Goal: Task Accomplishment & Management: Use online tool/utility

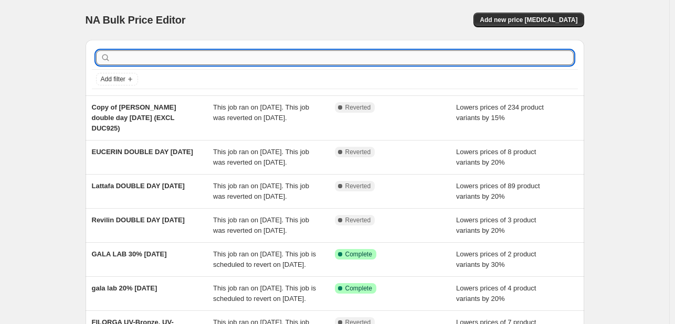
click at [220, 58] on input "text" at bounding box center [343, 57] width 461 height 15
type input "[PERSON_NAME]"
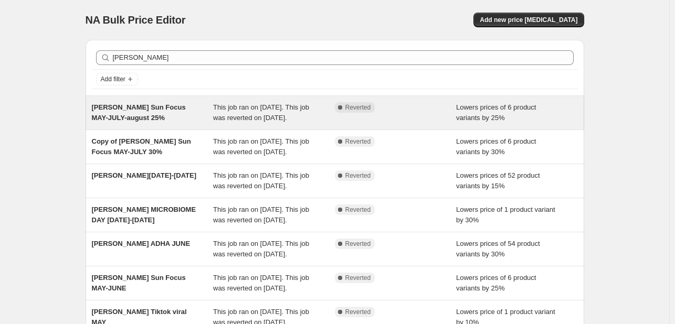
click at [331, 122] on div "This job ran on [DATE]. This job was reverted on [DATE]." at bounding box center [274, 112] width 122 height 21
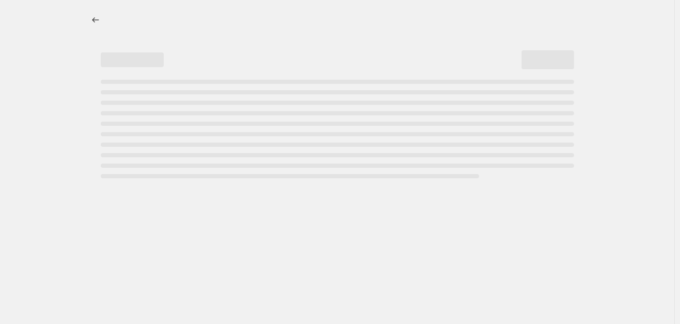
select select "percentage"
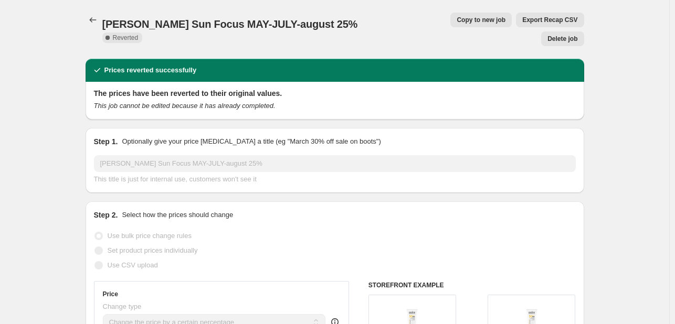
click at [457, 22] on span "Copy to new job" at bounding box center [481, 20] width 49 height 8
select select "percentage"
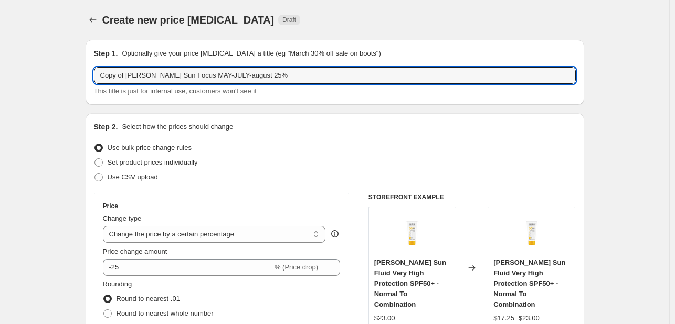
drag, startPoint x: 128, startPoint y: 73, endPoint x: 79, endPoint y: 68, distance: 49.2
drag, startPoint x: 188, startPoint y: 75, endPoint x: 265, endPoint y: 76, distance: 76.1
click at [265, 76] on input "Soskin Sun Focus MAY-JULY-august 25%" at bounding box center [335, 75] width 482 height 17
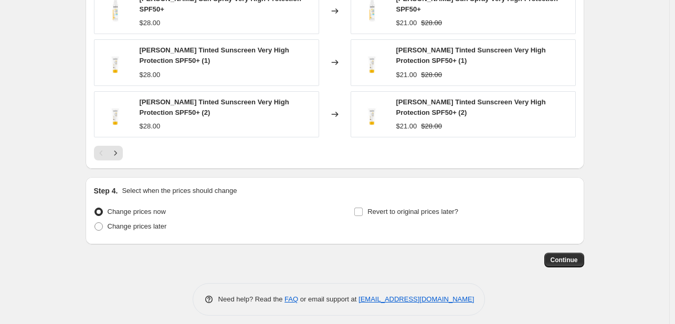
scroll to position [825, 0]
type input "Soskin Sun Focus MAY-JULY-august-sept"
click at [384, 208] on span "Revert to original prices later?" at bounding box center [412, 212] width 91 height 8
click at [363, 208] on input "Revert to original prices later?" at bounding box center [358, 212] width 8 height 8
checkbox input "true"
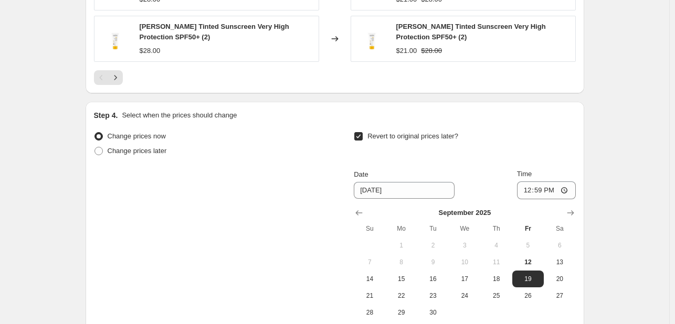
scroll to position [1004, 0]
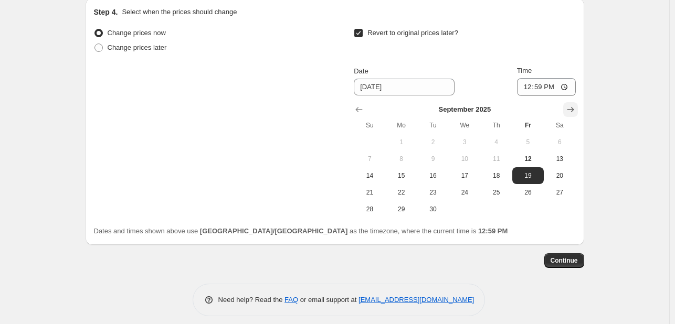
click at [574, 104] on icon "Show next month, October 2025" at bounding box center [570, 109] width 10 height 10
click at [574, 104] on icon "Show next month, November 2025" at bounding box center [570, 109] width 10 height 10
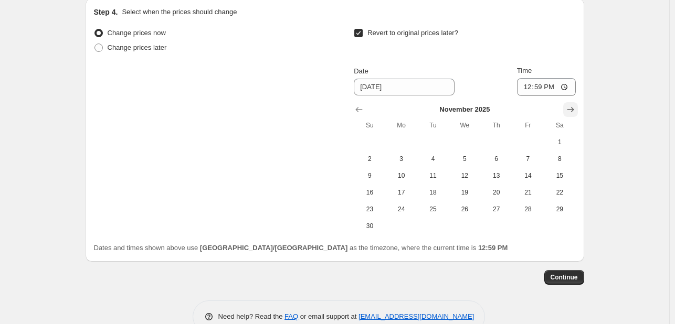
click at [574, 104] on icon "Show next month, December 2025" at bounding box center [570, 109] width 10 height 10
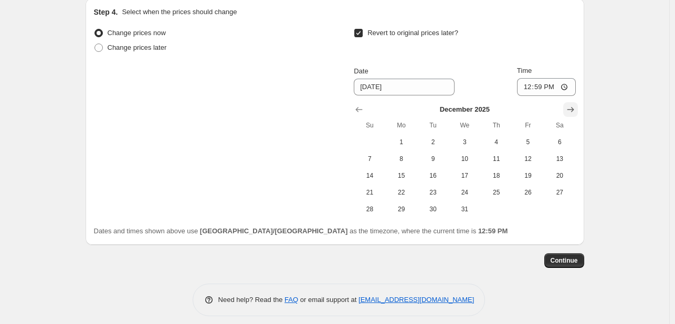
click at [574, 104] on icon "Show next month, January 2026" at bounding box center [570, 109] width 10 height 10
click at [363, 104] on icon "Show previous month, December 2025" at bounding box center [359, 109] width 10 height 10
click at [465, 205] on span "31" at bounding box center [464, 209] width 23 height 8
type input "12/31/2025"
click at [577, 257] on span "Continue" at bounding box center [564, 261] width 27 height 8
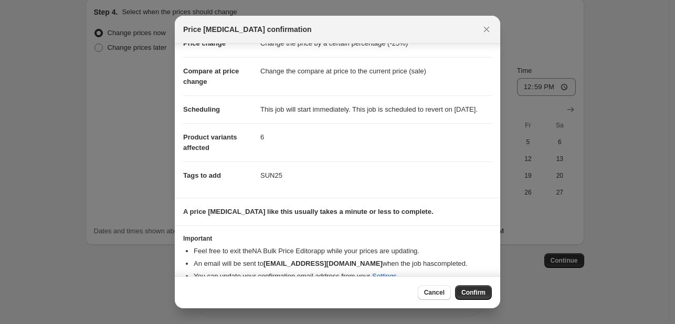
scroll to position [58, 0]
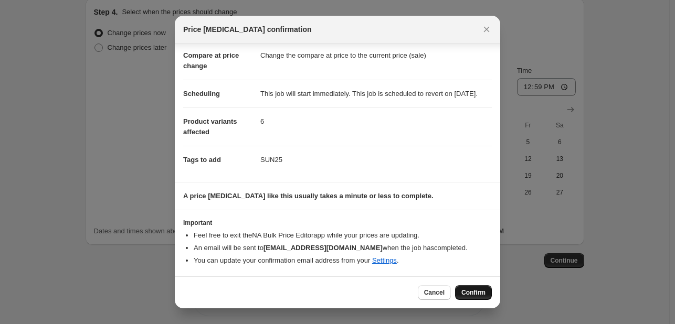
click at [474, 294] on span "Confirm" at bounding box center [473, 293] width 24 height 8
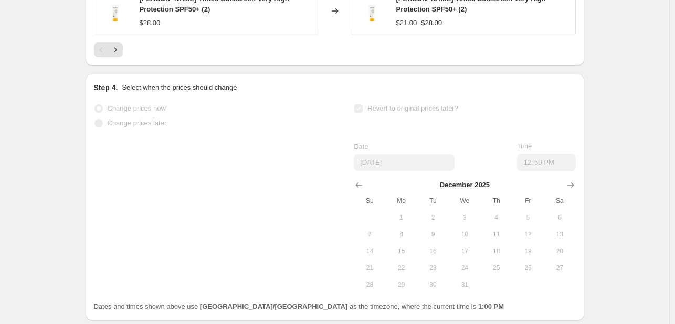
scroll to position [1031, 0]
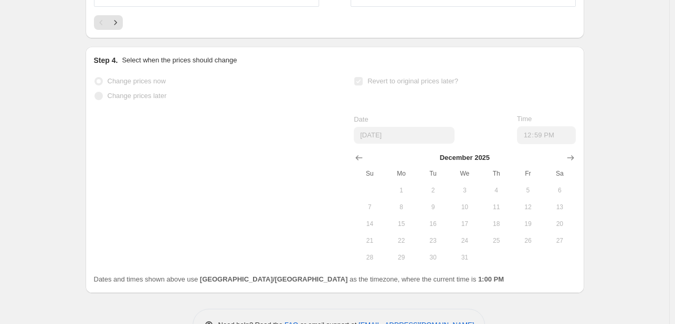
select select "percentage"
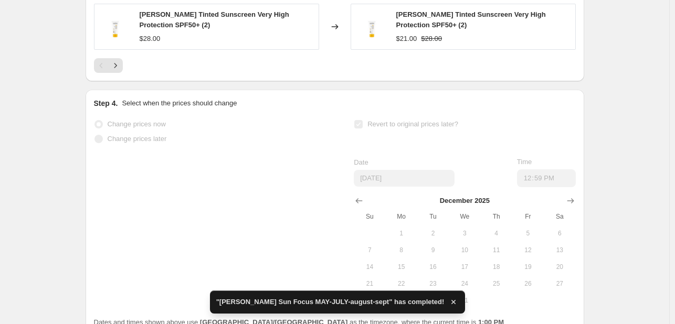
scroll to position [0, 0]
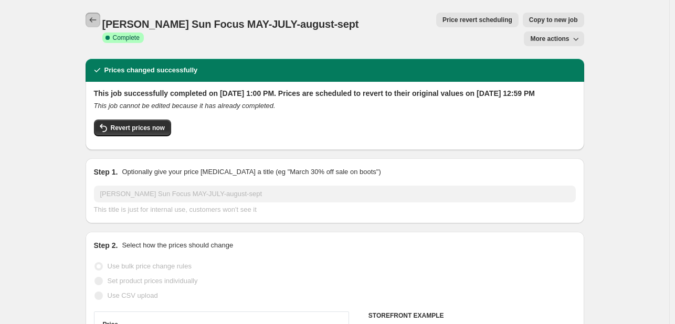
click at [98, 19] on icon "Price change jobs" at bounding box center [93, 20] width 10 height 10
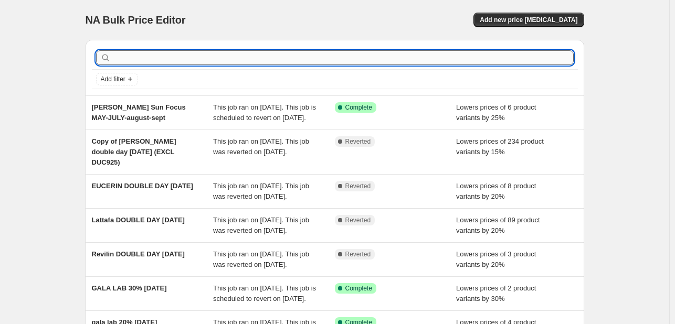
click at [153, 55] on input "text" at bounding box center [343, 57] width 461 height 15
type input "eucerin"
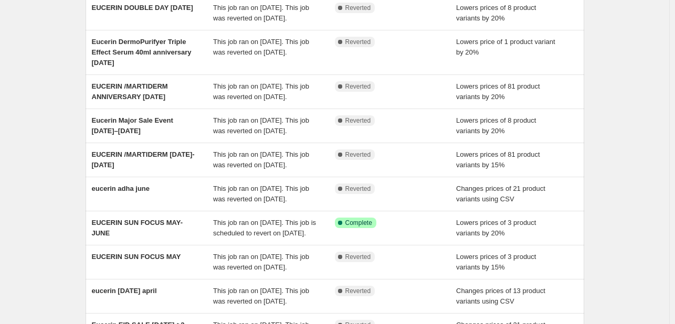
scroll to position [210, 0]
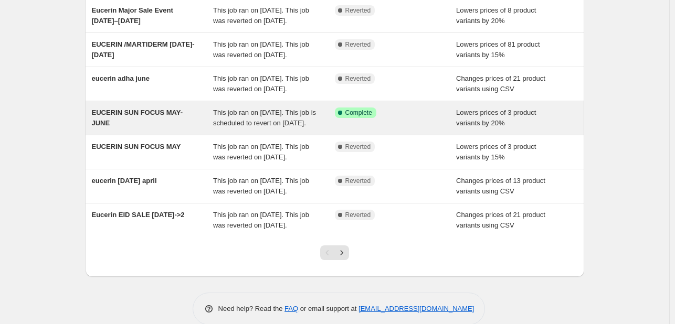
click at [282, 127] on span "This job ran on May 30, 2025. This job is scheduled to revert on September 30, …" at bounding box center [264, 118] width 103 height 18
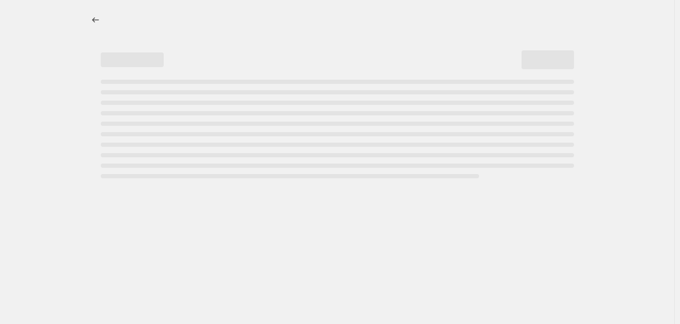
select select "percentage"
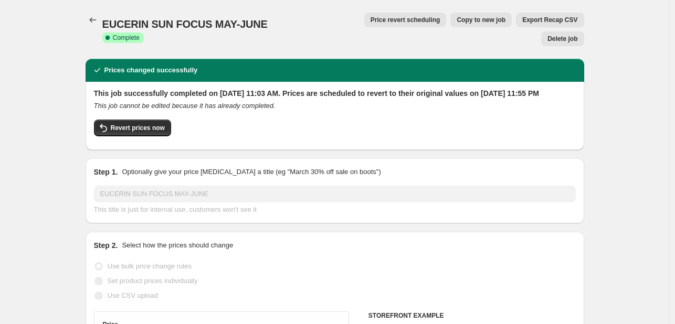
click at [371, 23] on span "Price revert scheduling" at bounding box center [406, 20] width 70 height 8
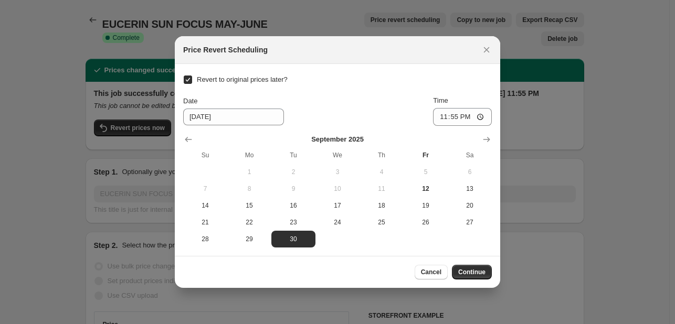
click at [496, 142] on section "Revert to original prices later? Date 9/30/2025 Time 23:55 September 2025 Su Mo…" at bounding box center [337, 160] width 325 height 192
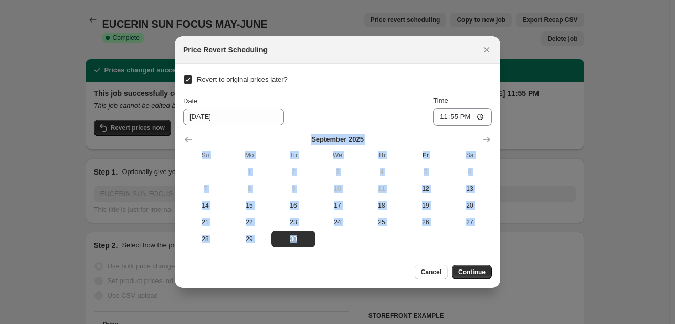
click at [496, 142] on section "Revert to original prices later? Date 9/30/2025 Time 23:55 September 2025 Su Mo…" at bounding box center [337, 160] width 325 height 192
click at [493, 142] on button "Show next month, October 2025" at bounding box center [486, 139] width 15 height 15
click at [491, 140] on button "Show next month, November 2025" at bounding box center [486, 139] width 15 height 15
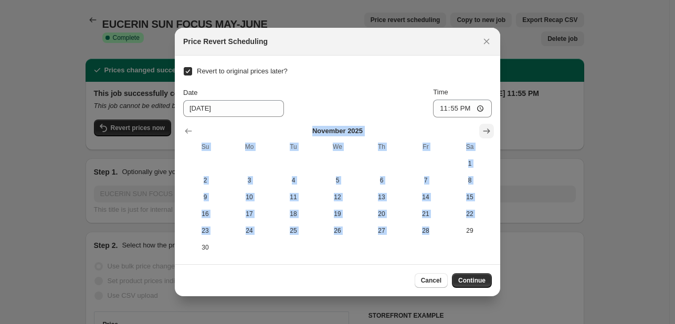
click at [491, 140] on section "Revert to original prices later? Date 9/30/2025 Time 23:55 November 2025 Su Mo …" at bounding box center [337, 160] width 325 height 209
click at [486, 130] on icon "Show next month, December 2025" at bounding box center [486, 131] width 10 height 10
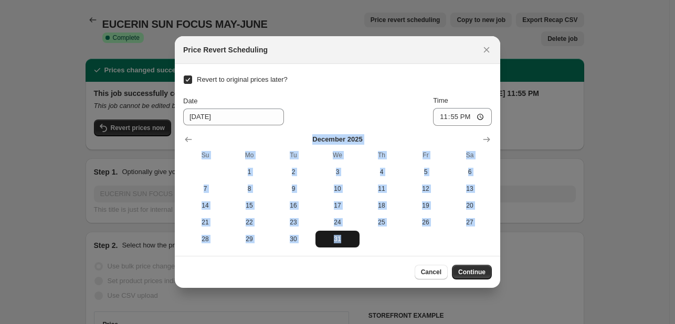
click at [342, 241] on span "31" at bounding box center [338, 239] width 36 height 8
type input "12/31/2025"
click at [478, 277] on button "Continue" at bounding box center [472, 272] width 40 height 15
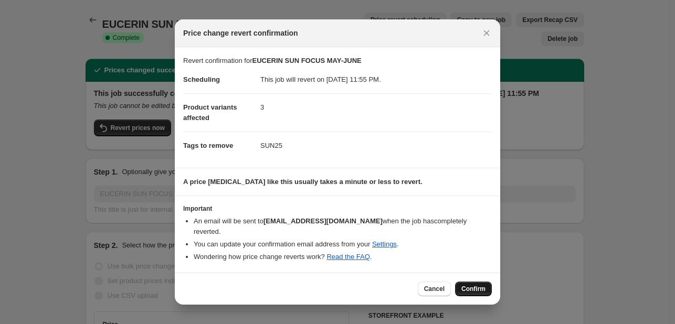
click at [475, 285] on span "Confirm" at bounding box center [473, 289] width 24 height 8
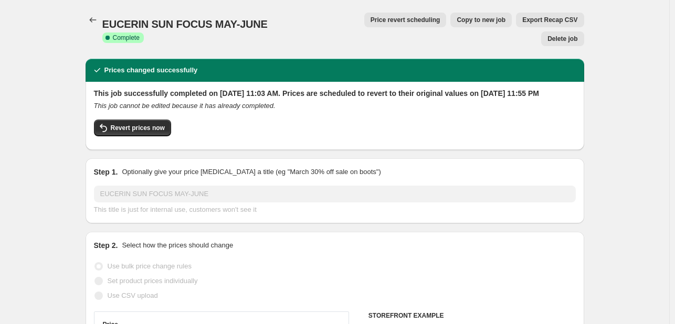
click at [106, 22] on span "EUCERIN SUN FOCUS MAY-JUNE" at bounding box center [184, 24] width 165 height 12
click at [91, 23] on icon "Price change jobs" at bounding box center [93, 20] width 10 height 10
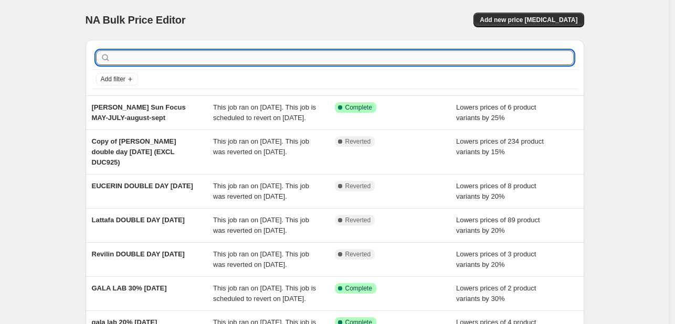
click at [181, 61] on input "text" at bounding box center [343, 57] width 461 height 15
type input "bioderma"
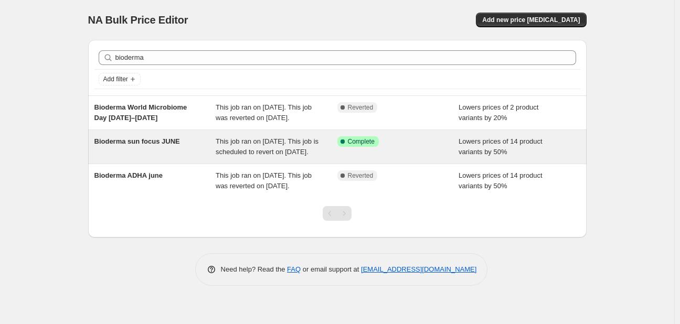
click at [251, 144] on span "This job ran on June 15, 2025. This job is scheduled to revert on September 30,…" at bounding box center [267, 147] width 103 height 18
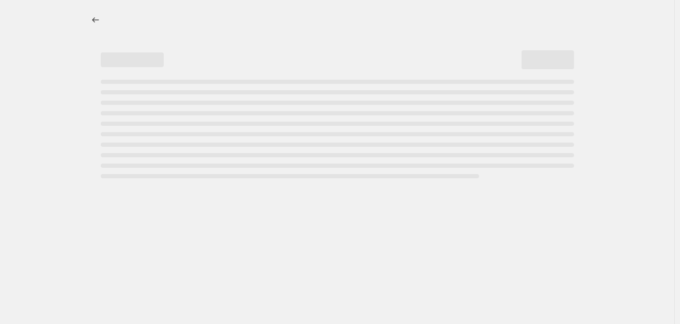
select select "percentage"
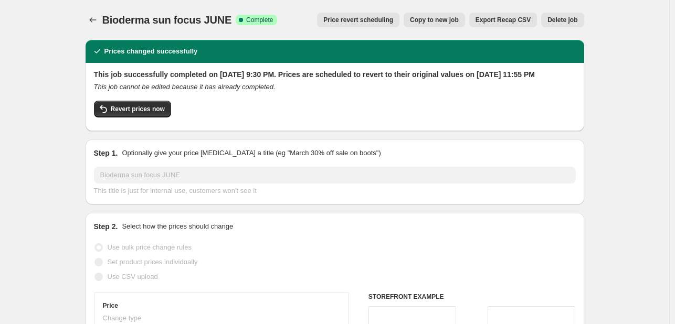
click at [364, 13] on button "Price revert scheduling" at bounding box center [358, 20] width 82 height 15
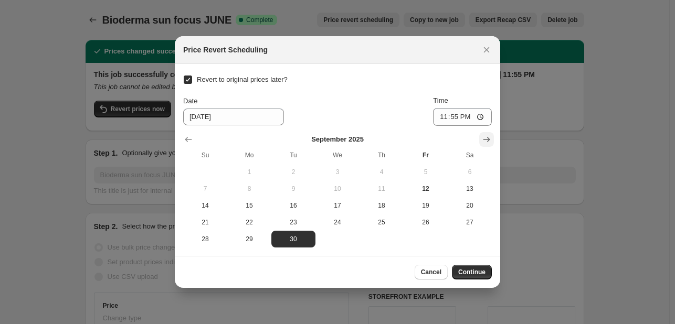
click at [487, 140] on icon "Show next month, October 2025" at bounding box center [486, 139] width 10 height 10
click at [487, 140] on icon "Show next month, November 2025" at bounding box center [486, 139] width 10 height 10
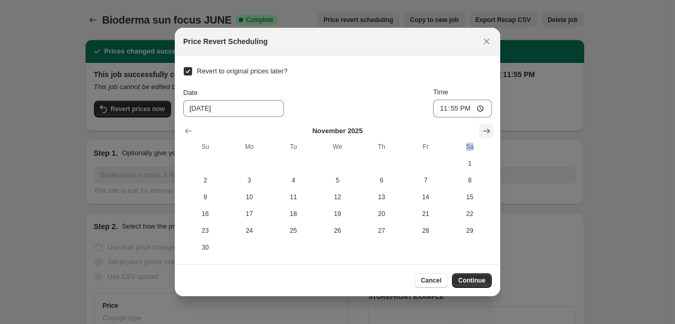
click at [487, 140] on th "Sa" at bounding box center [470, 147] width 44 height 17
click at [496, 125] on section "Revert to original prices later? Date 9/30/2025 Time 23:55 November 2025 Su Mo …" at bounding box center [337, 160] width 325 height 209
drag, startPoint x: 489, startPoint y: 128, endPoint x: 483, endPoint y: 131, distance: 7.0
click at [488, 128] on icon "Show next month, December 2025" at bounding box center [486, 131] width 10 height 10
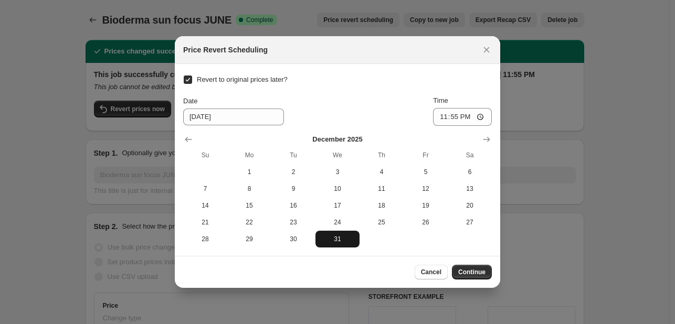
click at [340, 238] on span "31" at bounding box center [338, 239] width 36 height 8
type input "12/31/2025"
click at [478, 267] on button "Continue" at bounding box center [472, 272] width 40 height 15
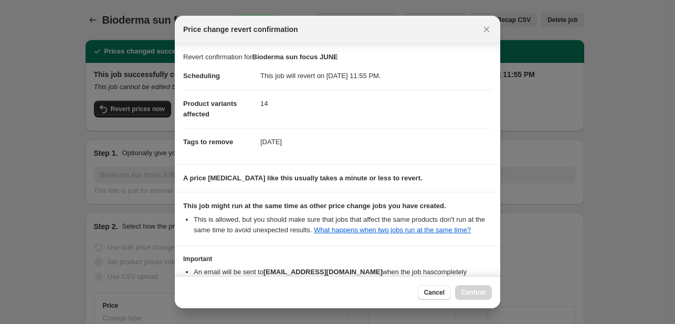
scroll to position [78, 0]
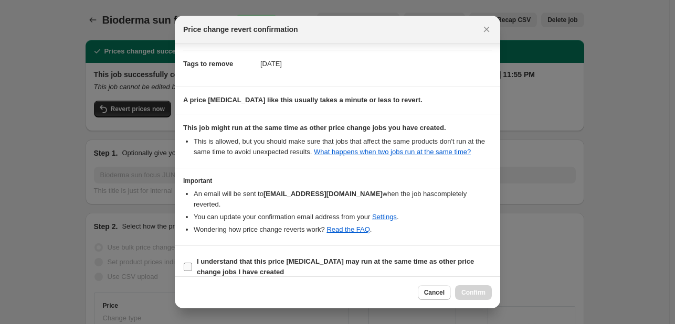
drag, startPoint x: 429, startPoint y: 252, endPoint x: 435, endPoint y: 259, distance: 8.2
click at [429, 258] on b "I understand that this price change job may run at the same time as other price…" at bounding box center [335, 267] width 277 height 18
click at [192, 263] on input "I understand that this price change job may run at the same time as other price…" at bounding box center [188, 267] width 8 height 8
checkbox input "true"
click at [470, 289] on span "Confirm" at bounding box center [473, 293] width 24 height 8
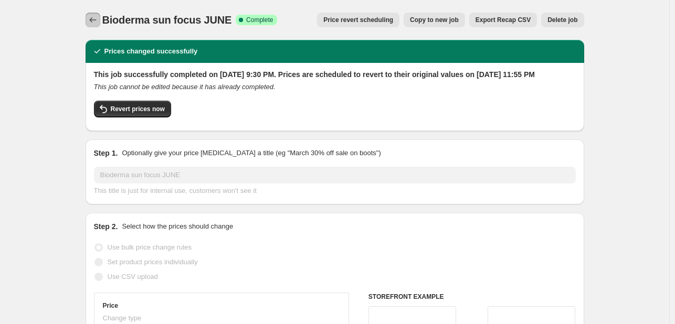
click at [93, 19] on icon "Price change jobs" at bounding box center [92, 19] width 7 height 5
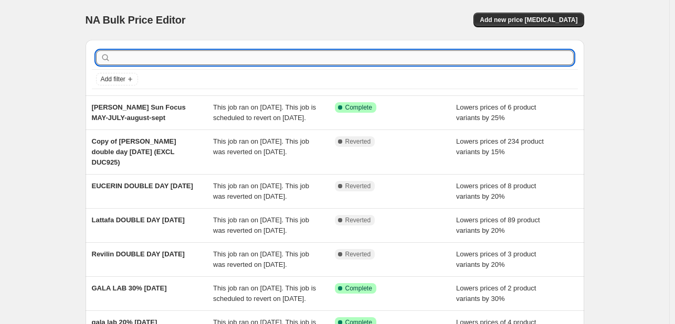
click at [156, 60] on input "text" at bounding box center [343, 57] width 461 height 15
type input "uriage"
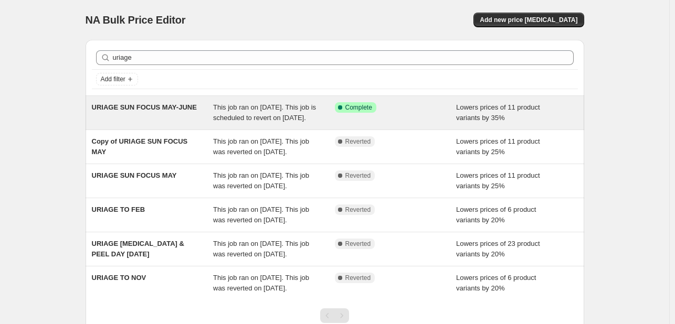
click at [267, 110] on span "This job ran on May 30, 2025. This job is scheduled to revert on September 30, …" at bounding box center [264, 112] width 103 height 18
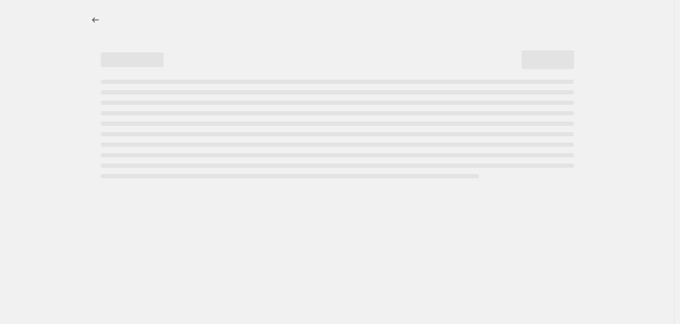
select select "percentage"
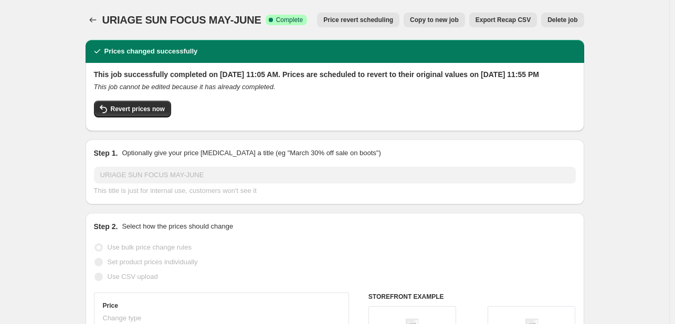
click at [350, 15] on button "Price revert scheduling" at bounding box center [358, 20] width 82 height 15
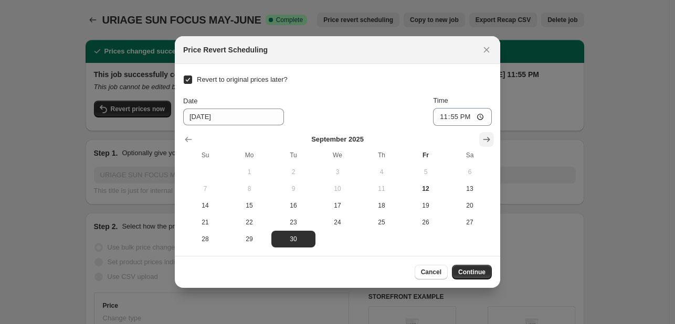
click at [485, 140] on icon "Show next month, October 2025" at bounding box center [486, 139] width 10 height 10
click at [485, 140] on icon "Show next month, November 2025" at bounding box center [486, 139] width 10 height 10
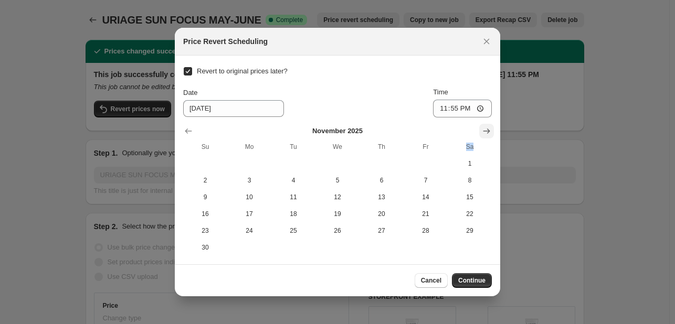
click at [485, 140] on th "Sa" at bounding box center [470, 147] width 44 height 17
click at [488, 133] on icon "Show next month, December 2025" at bounding box center [486, 131] width 7 height 5
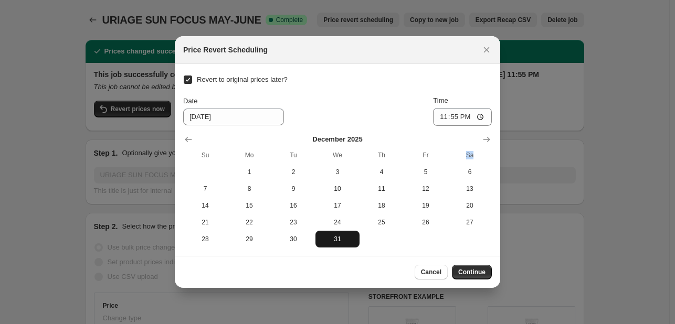
click at [350, 242] on span "31" at bounding box center [338, 239] width 36 height 8
type input "12/31/2025"
click at [479, 275] on span "Continue" at bounding box center [471, 272] width 27 height 8
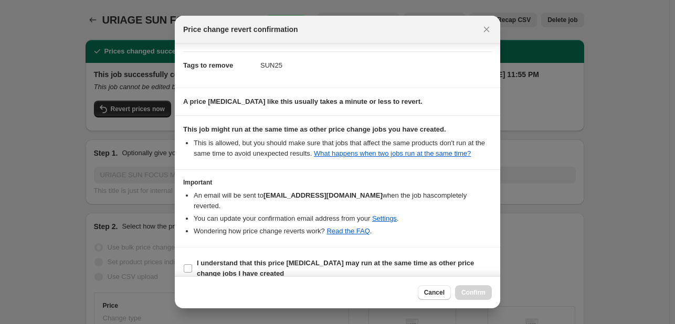
scroll to position [78, 0]
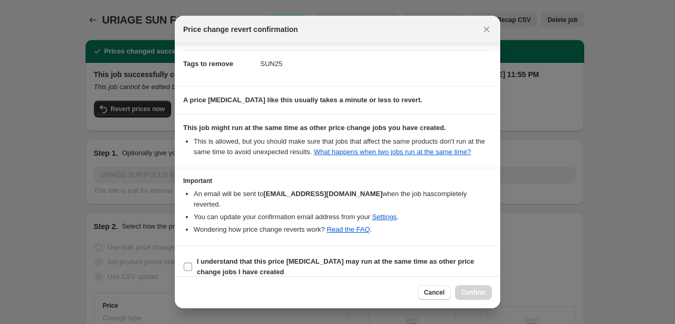
click at [465, 266] on span "I understand that this price change job may run at the same time as other price…" at bounding box center [344, 267] width 295 height 21
click at [192, 266] on input "I understand that this price change job may run at the same time as other price…" at bounding box center [188, 267] width 8 height 8
checkbox input "true"
click at [472, 288] on button "Confirm" at bounding box center [473, 293] width 37 height 15
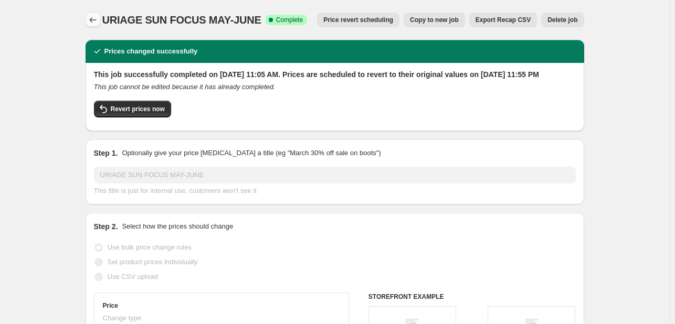
click at [89, 25] on button "Price change jobs" at bounding box center [93, 20] width 15 height 15
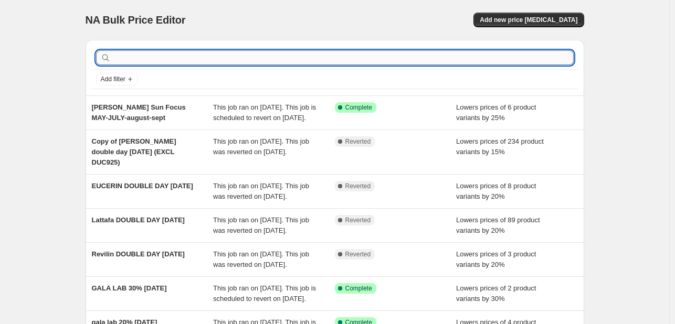
click at [193, 56] on input "text" at bounding box center [343, 57] width 461 height 15
type input "isdin"
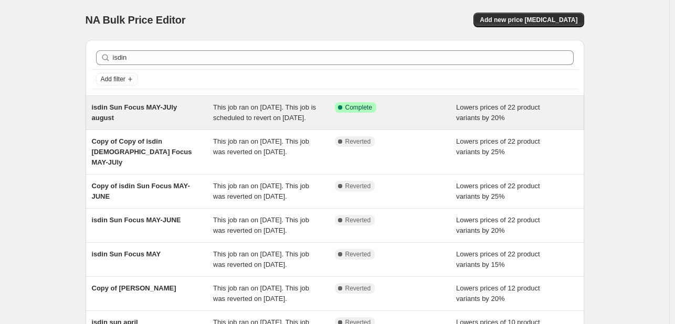
click at [308, 113] on div "This job ran on July 31, 2025. This job is scheduled to revert on September 30,…" at bounding box center [274, 112] width 122 height 21
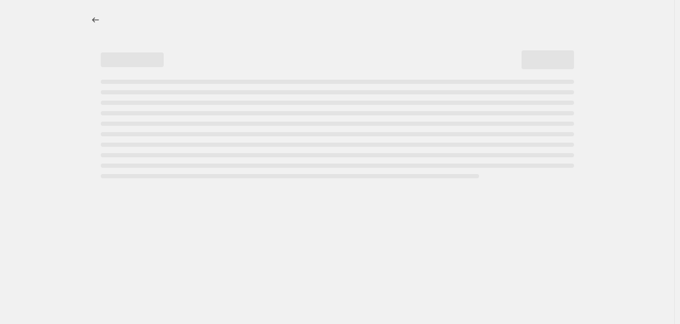
select select "percentage"
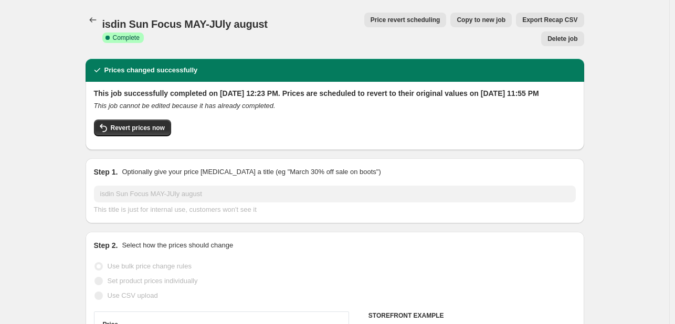
click at [364, 26] on button "Price revert scheduling" at bounding box center [405, 20] width 82 height 15
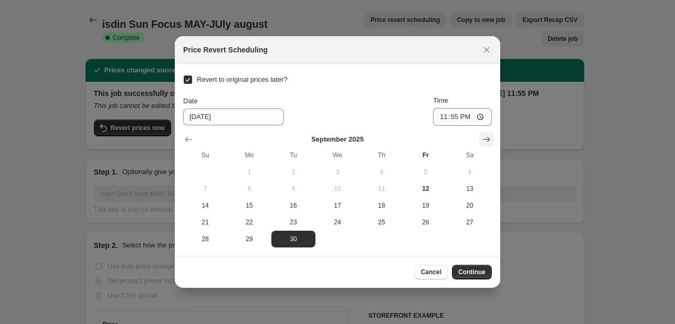
click at [486, 143] on icon "Show next month, October 2025" at bounding box center [486, 139] width 10 height 10
click at [486, 143] on icon "Show next month, November 2025" at bounding box center [486, 139] width 10 height 10
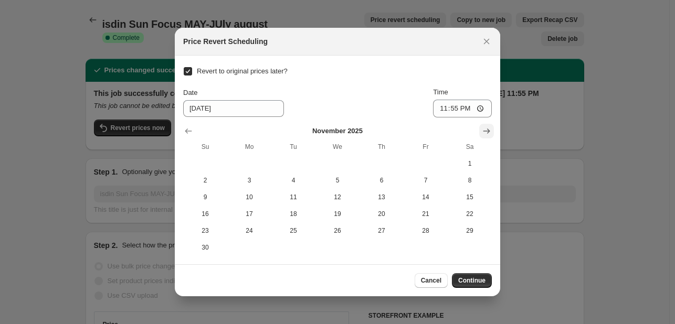
click at [486, 135] on icon "Show next month, December 2025" at bounding box center [486, 131] width 10 height 10
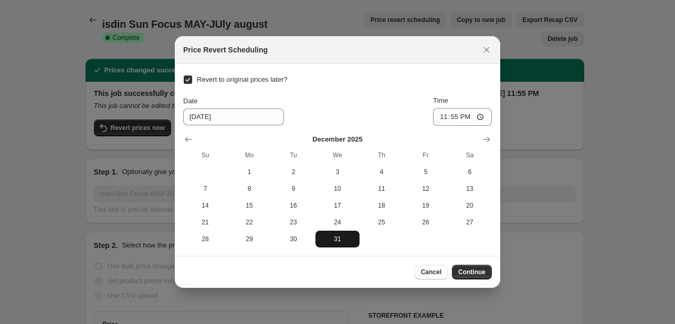
click at [342, 243] on span "31" at bounding box center [338, 239] width 36 height 8
type input "12/31/2025"
click at [474, 273] on span "Continue" at bounding box center [471, 272] width 27 height 8
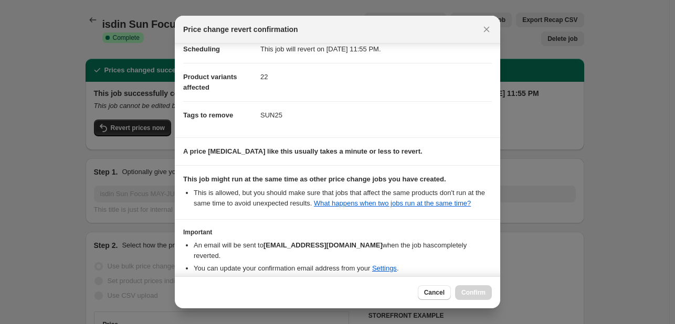
scroll to position [78, 0]
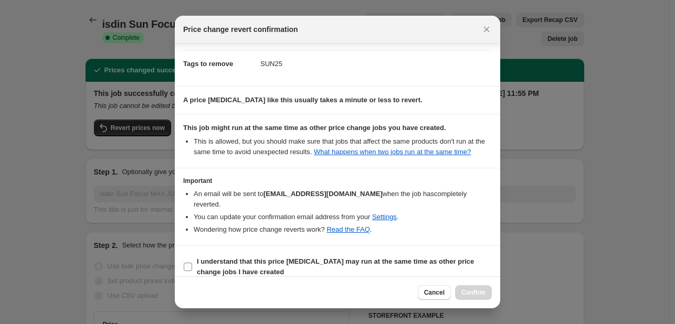
drag, startPoint x: 435, startPoint y: 252, endPoint x: 441, endPoint y: 257, distance: 8.3
click at [435, 258] on b "I understand that this price change job may run at the same time as other price…" at bounding box center [335, 267] width 277 height 18
click at [192, 263] on input "I understand that this price change job may run at the same time as other price…" at bounding box center [188, 267] width 8 height 8
checkbox input "true"
drag, startPoint x: 475, startPoint y: 292, endPoint x: 466, endPoint y: 279, distance: 16.0
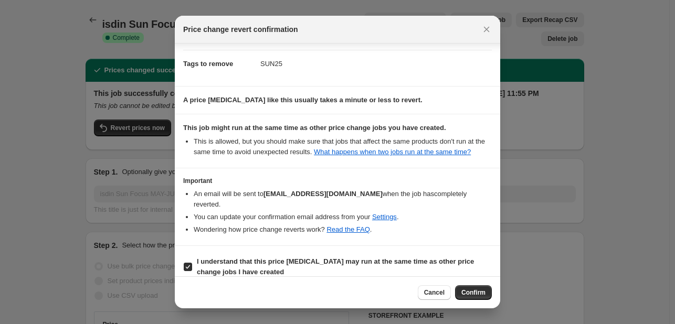
click at [475, 292] on span "Confirm" at bounding box center [473, 293] width 24 height 8
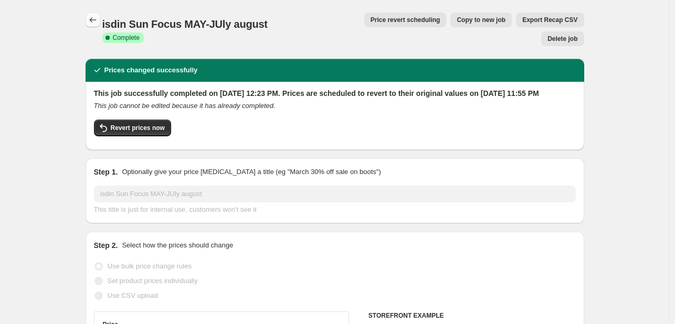
click at [96, 16] on icon "Price change jobs" at bounding box center [93, 20] width 10 height 10
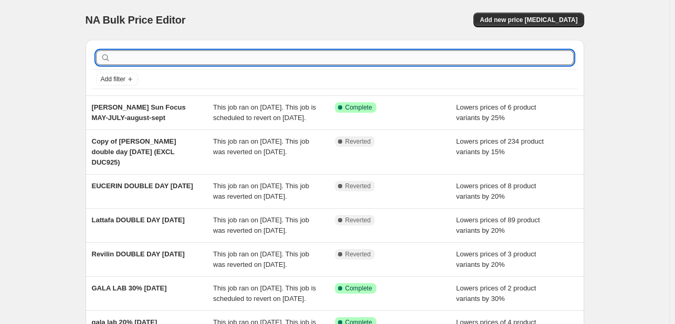
click at [165, 64] on input "text" at bounding box center [343, 57] width 461 height 15
type input "filorh"
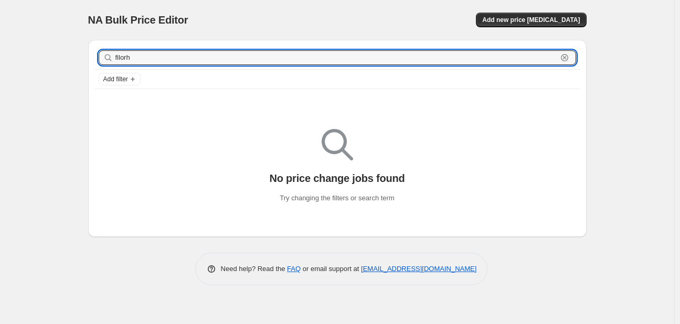
click at [165, 64] on input "filorh" at bounding box center [336, 57] width 442 height 15
type input "filorga"
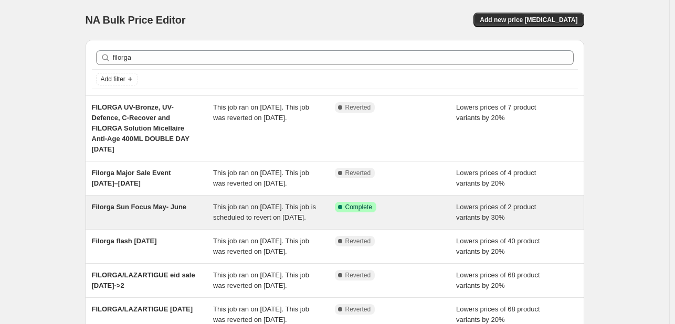
click at [233, 218] on span "This job ran on May 30, 2025. This job is scheduled to revert on September 30, …" at bounding box center [264, 212] width 103 height 18
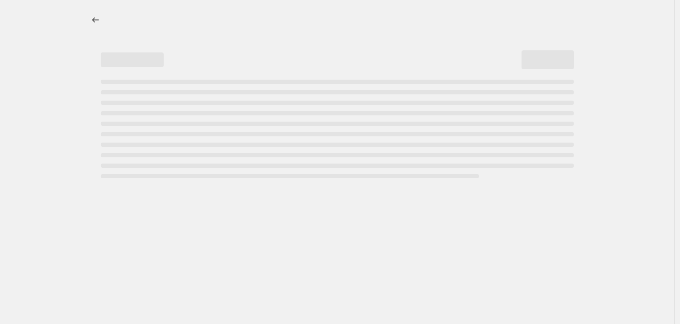
select select "percentage"
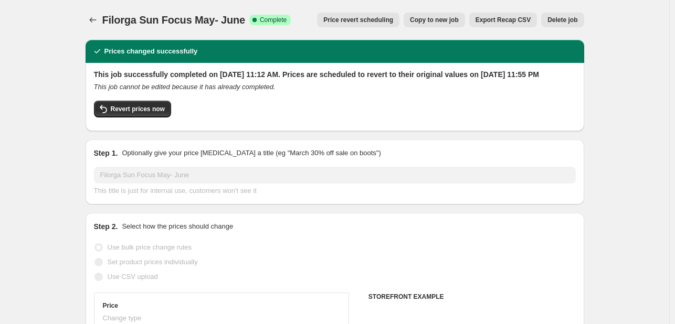
click at [367, 23] on span "Price revert scheduling" at bounding box center [358, 20] width 70 height 8
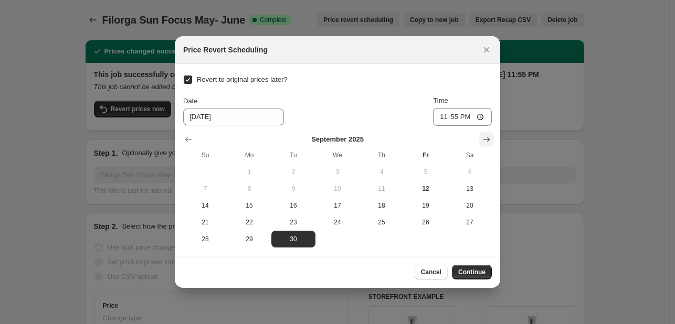
click at [492, 142] on button "Show next month, October 2025" at bounding box center [486, 139] width 15 height 15
click at [492, 142] on button "Show next month, November 2025" at bounding box center [486, 139] width 15 height 15
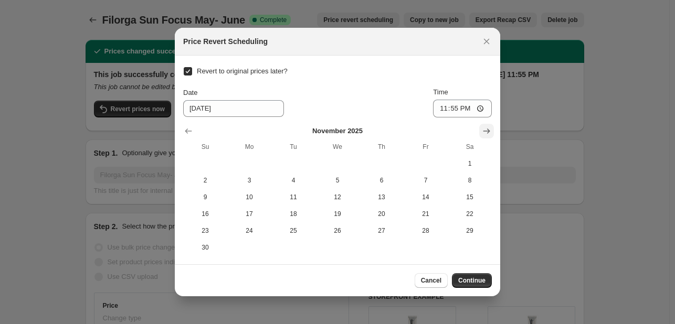
click at [490, 132] on icon "Show next month, December 2025" at bounding box center [486, 131] width 10 height 10
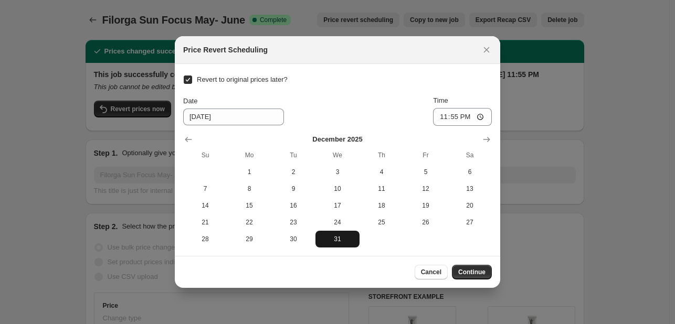
click at [330, 243] on span "31" at bounding box center [338, 239] width 36 height 8
type input "12/31/2025"
click at [473, 265] on button "Continue" at bounding box center [472, 272] width 40 height 15
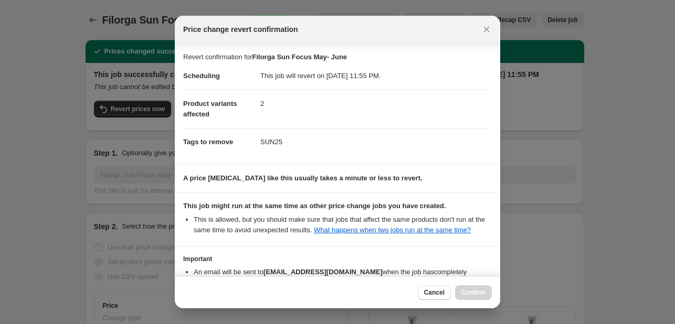
scroll to position [78, 0]
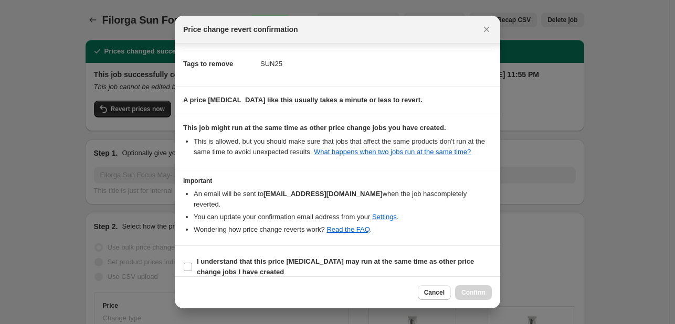
click at [448, 268] on section "I understand that this price change job may run at the same time as other price…" at bounding box center [337, 267] width 325 height 42
click at [458, 263] on span "I understand that this price change job may run at the same time as other price…" at bounding box center [344, 267] width 295 height 21
click at [192, 263] on input "I understand that this price change job may run at the same time as other price…" at bounding box center [188, 267] width 8 height 8
checkbox input "true"
click at [477, 286] on button "Confirm" at bounding box center [473, 293] width 37 height 15
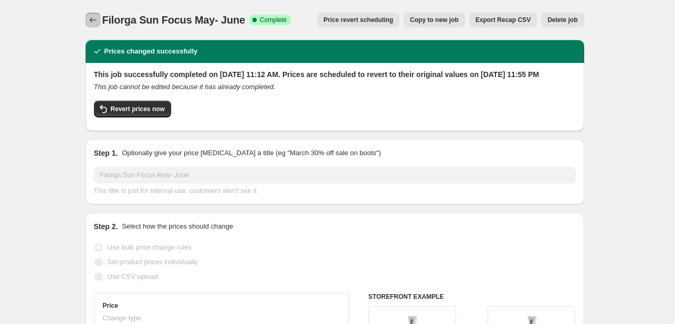
click at [100, 17] on button "Price change jobs" at bounding box center [93, 20] width 15 height 15
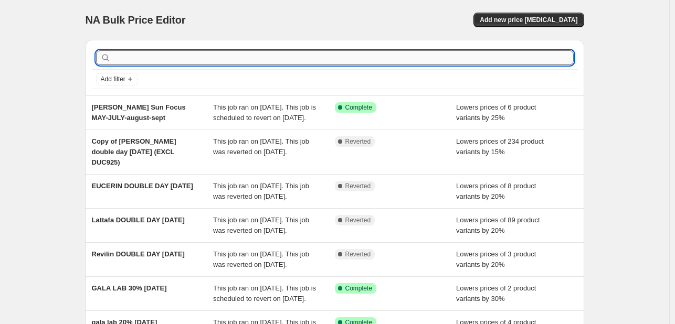
click at [171, 59] on input "text" at bounding box center [343, 57] width 461 height 15
type input "revox"
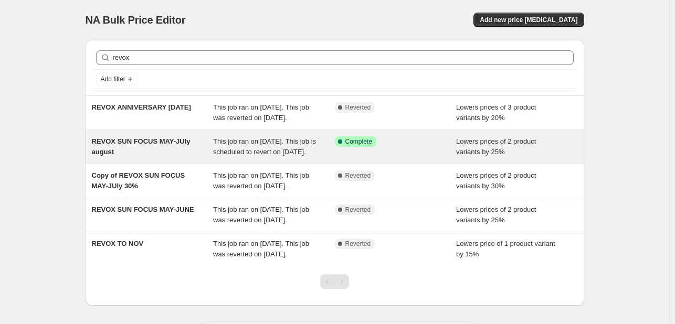
click at [184, 157] on div "REVOX SUN FOCUS MAY-JUly august" at bounding box center [153, 146] width 122 height 21
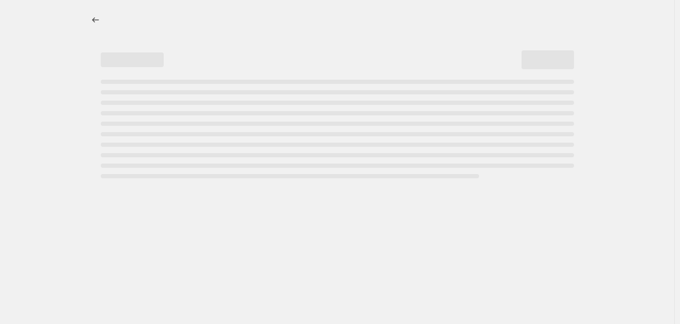
select select "percentage"
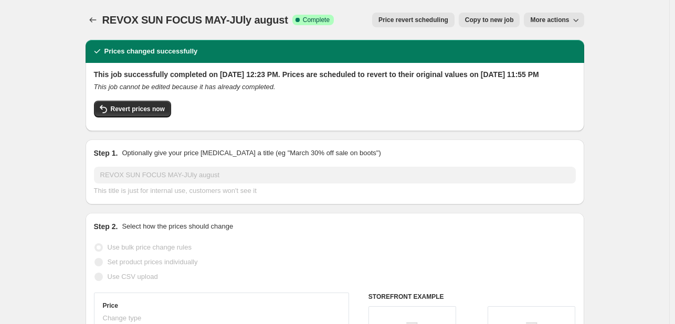
click at [424, 25] on button "Price revert scheduling" at bounding box center [413, 20] width 82 height 15
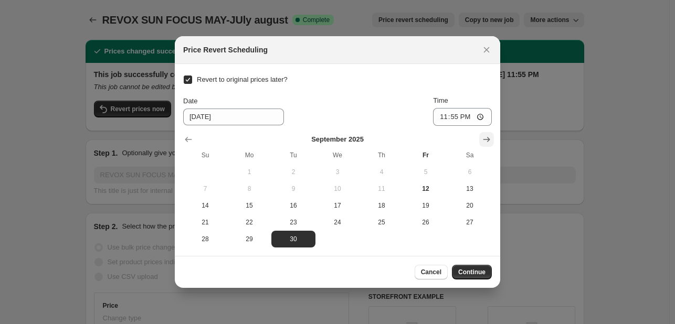
click at [487, 134] on icon "Show next month, October 2025" at bounding box center [486, 139] width 10 height 10
click at [487, 134] on icon "Show next month, November 2025" at bounding box center [486, 139] width 10 height 10
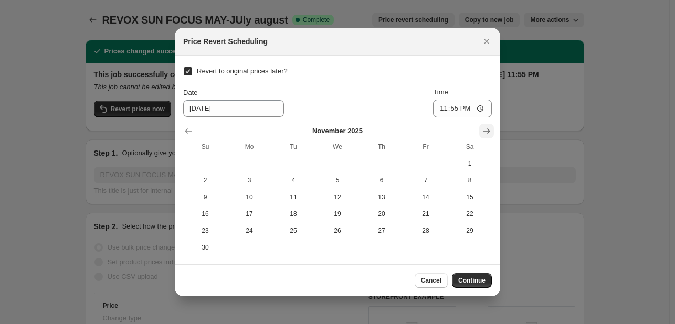
click at [487, 134] on icon "Show next month, December 2025" at bounding box center [486, 131] width 10 height 10
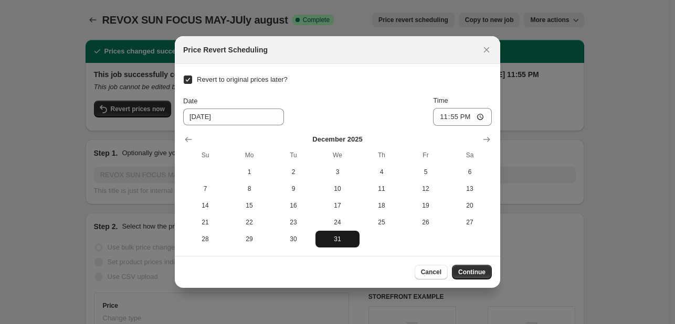
click at [349, 236] on span "31" at bounding box center [338, 239] width 36 height 8
type input "12/31/2025"
click at [472, 273] on span "Continue" at bounding box center [471, 272] width 27 height 8
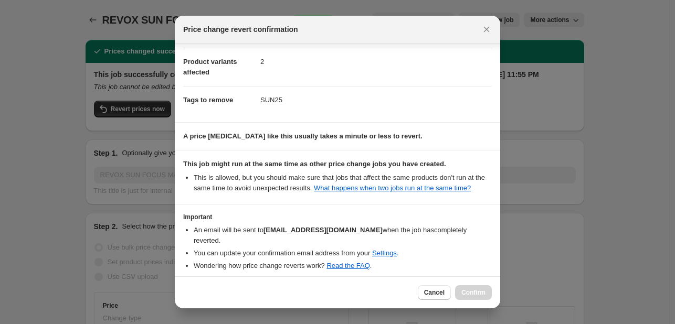
scroll to position [78, 0]
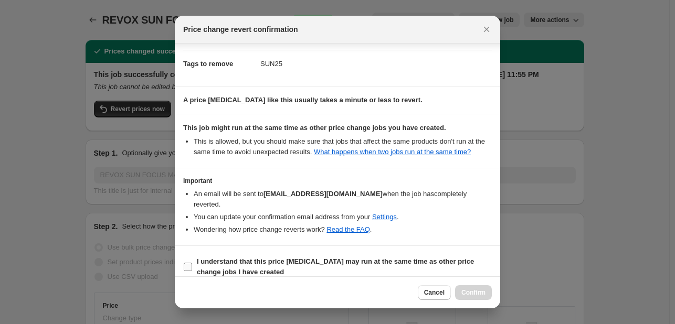
click at [424, 258] on b "I understand that this price change job may run at the same time as other price…" at bounding box center [335, 267] width 277 height 18
click at [192, 263] on input "I understand that this price change job may run at the same time as other price…" at bounding box center [188, 267] width 8 height 8
checkbox input "true"
click at [475, 293] on span "Confirm" at bounding box center [473, 293] width 24 height 8
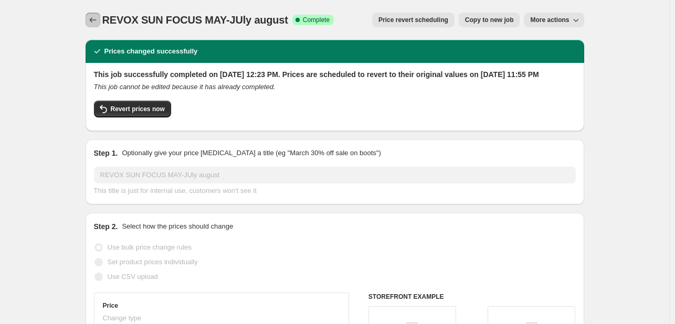
click at [97, 20] on icon "Price change jobs" at bounding box center [93, 20] width 10 height 10
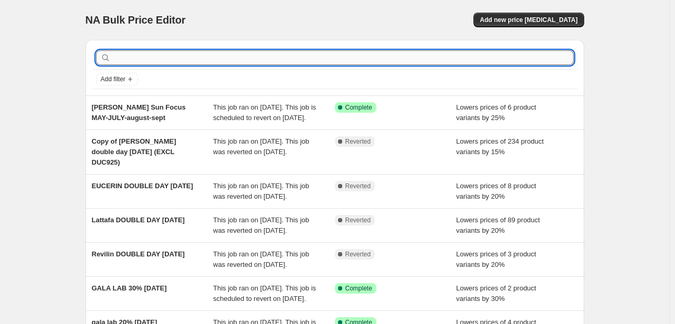
click at [130, 54] on input "text" at bounding box center [343, 57] width 461 height 15
type input "frezyderm"
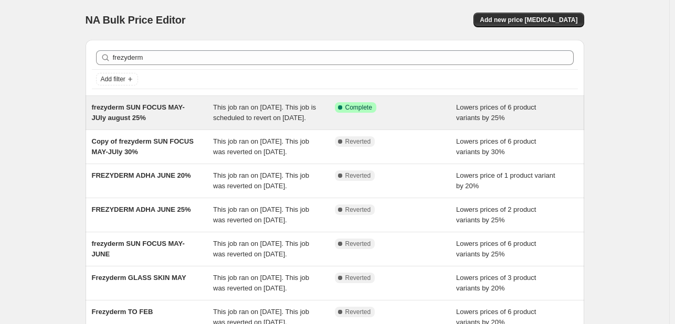
click at [185, 107] on span "frezyderm SUN FOCUS MAY-JUly august 25%" at bounding box center [138, 112] width 93 height 18
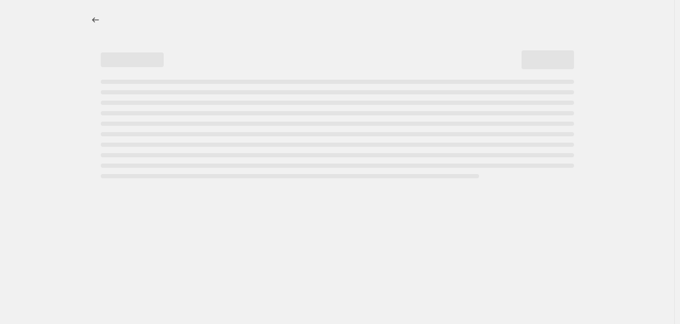
select select "percentage"
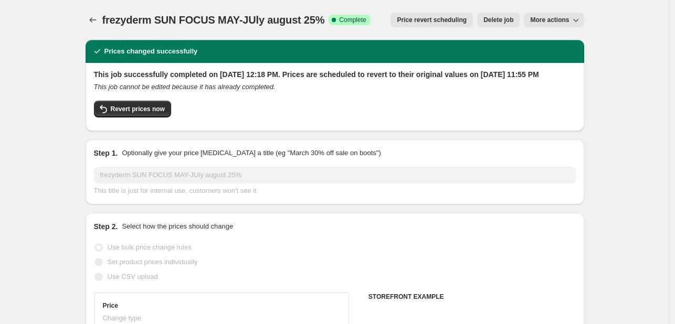
click at [405, 17] on button "Price revert scheduling" at bounding box center [432, 20] width 82 height 15
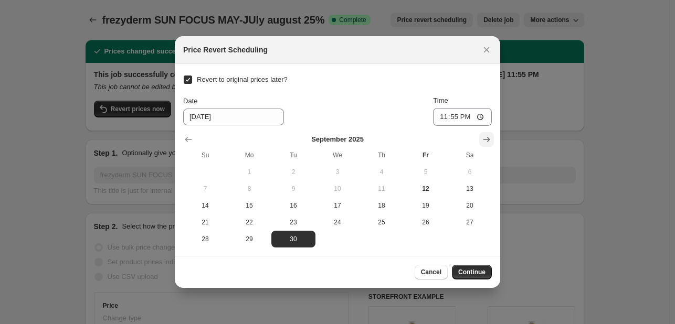
click at [481, 135] on icon "Show next month, October 2025" at bounding box center [486, 139] width 10 height 10
click at [481, 135] on icon "Show next month, November 2025" at bounding box center [486, 139] width 10 height 10
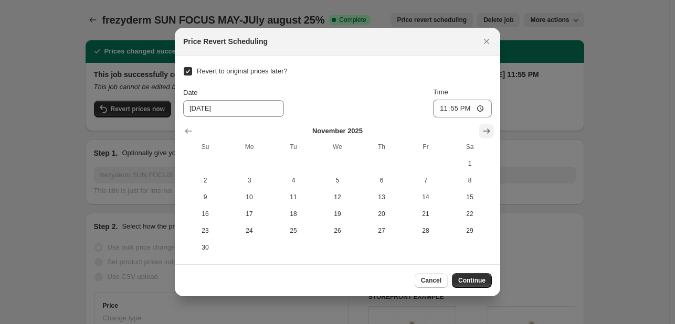
click at [481, 135] on icon "Show next month, December 2025" at bounding box center [486, 131] width 10 height 10
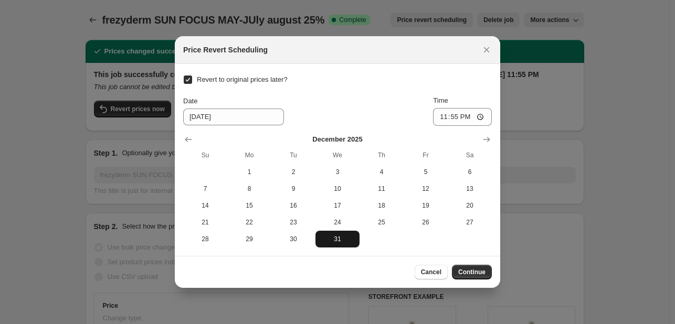
click at [346, 239] on span "31" at bounding box center [338, 239] width 36 height 8
type input "12/31/2025"
click at [487, 273] on button "Continue" at bounding box center [472, 272] width 40 height 15
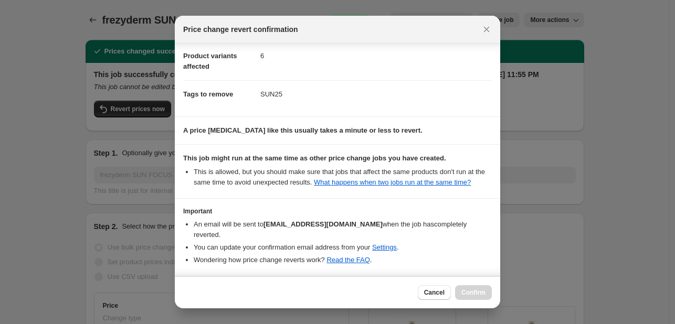
scroll to position [78, 0]
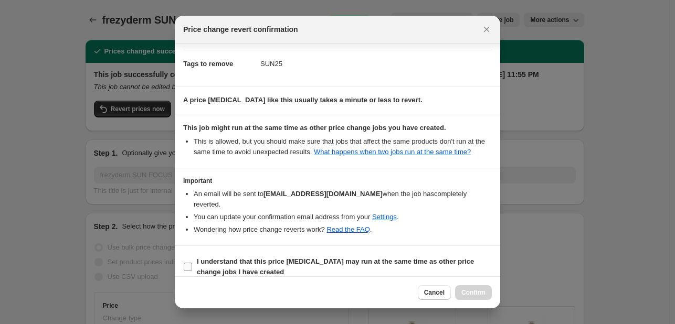
drag, startPoint x: 419, startPoint y: 258, endPoint x: 425, endPoint y: 261, distance: 6.3
click at [419, 259] on span "I understand that this price change job may run at the same time as other price…" at bounding box center [344, 267] width 295 height 21
click at [192, 263] on input "I understand that this price change job may run at the same time as other price…" at bounding box center [188, 267] width 8 height 8
checkbox input "true"
click at [464, 290] on span "Confirm" at bounding box center [473, 293] width 24 height 8
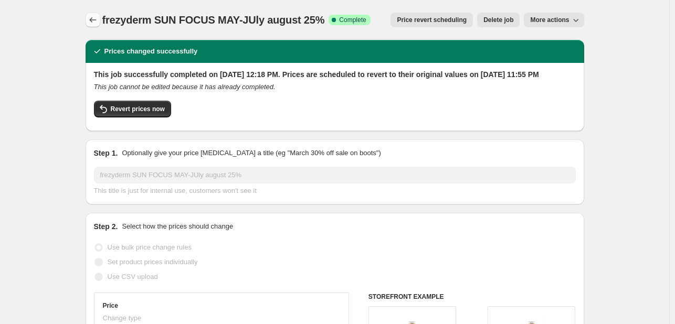
click at [98, 17] on icon "Price change jobs" at bounding box center [93, 20] width 10 height 10
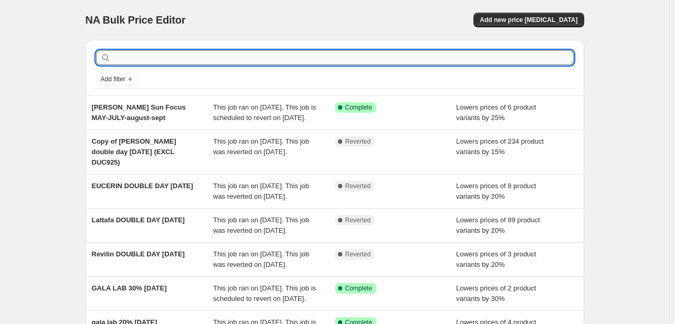
click at [142, 56] on input "text" at bounding box center [343, 57] width 461 height 15
type input "vichy"
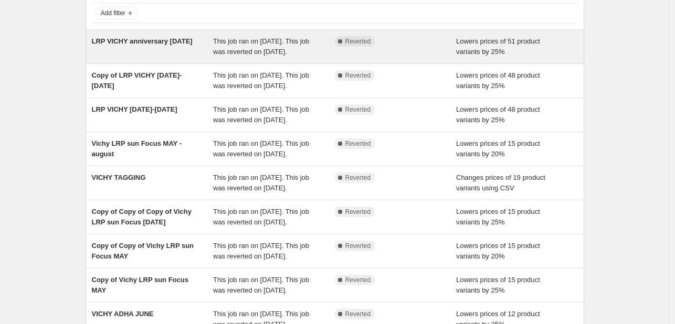
scroll to position [257, 0]
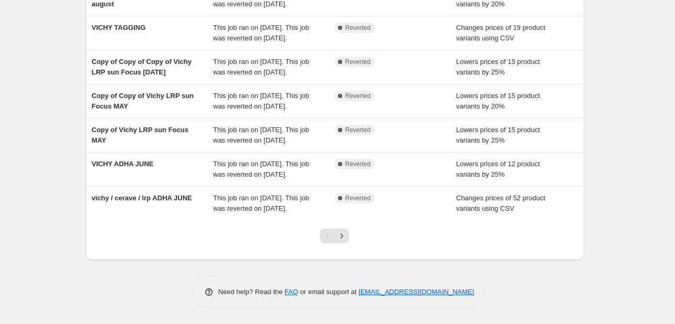
click at [328, 223] on div at bounding box center [334, 240] width 43 height 40
click at [352, 237] on div at bounding box center [334, 240] width 43 height 40
click at [347, 237] on icon "Next" at bounding box center [341, 236] width 10 height 10
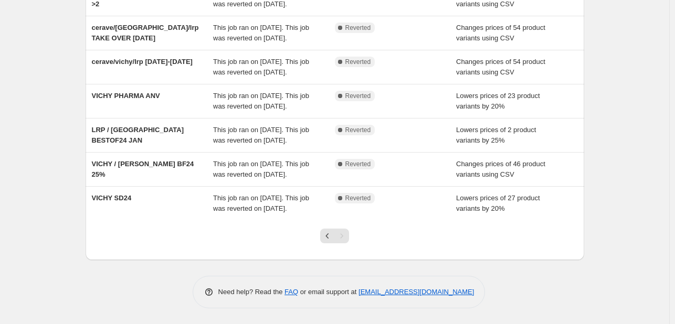
scroll to position [244, 0]
click at [335, 235] on button "Previous" at bounding box center [327, 236] width 15 height 15
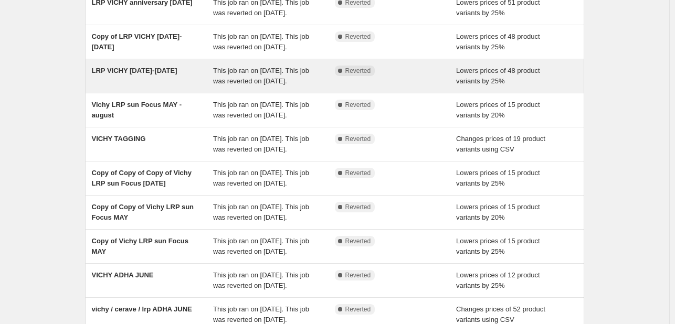
scroll to position [157, 0]
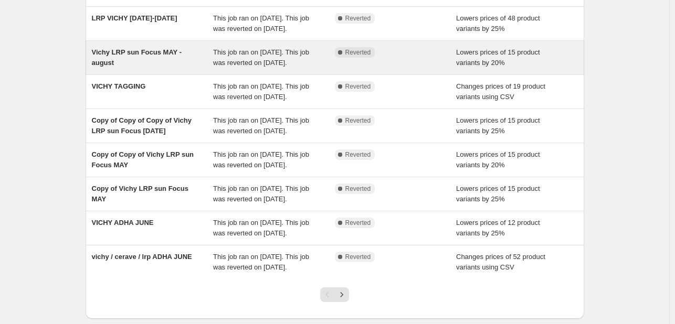
click at [152, 68] on div "Vichy LRP sun Focus MAY - august" at bounding box center [153, 57] width 122 height 21
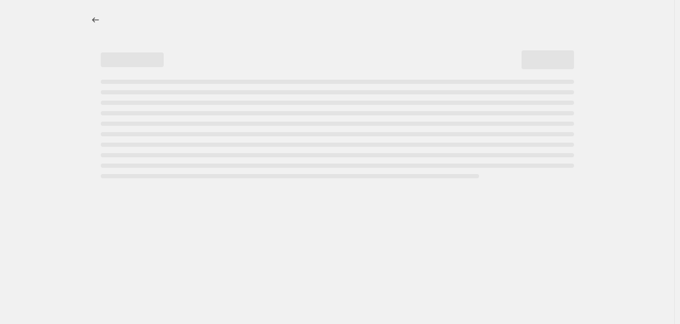
select select "percentage"
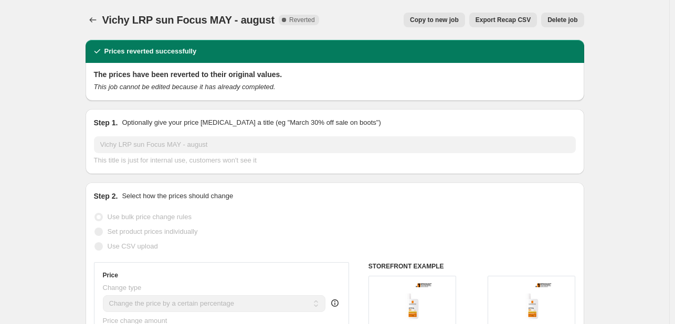
click at [439, 24] on button "Copy to new job" at bounding box center [434, 20] width 61 height 15
select select "percentage"
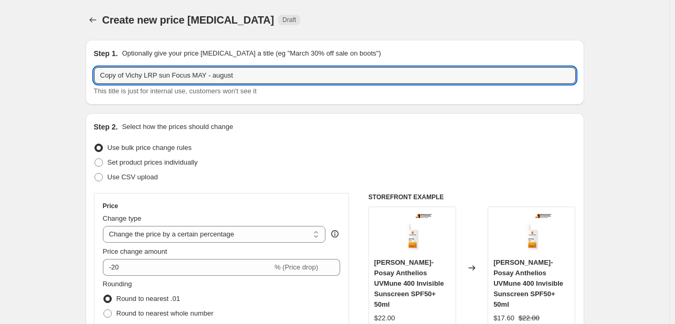
drag, startPoint x: 127, startPoint y: 70, endPoint x: 20, endPoint y: 60, distance: 107.5
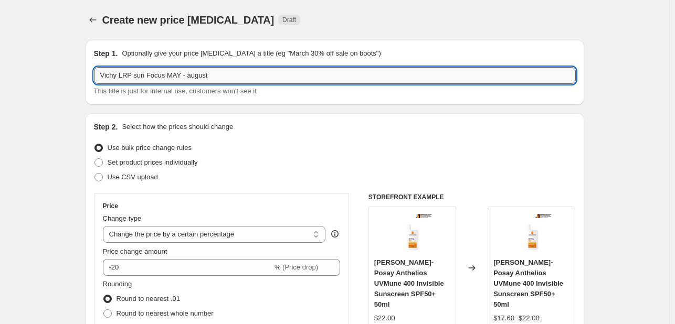
click at [240, 82] on input "Vichy LRP sun Focus MAY - august" at bounding box center [335, 75] width 482 height 17
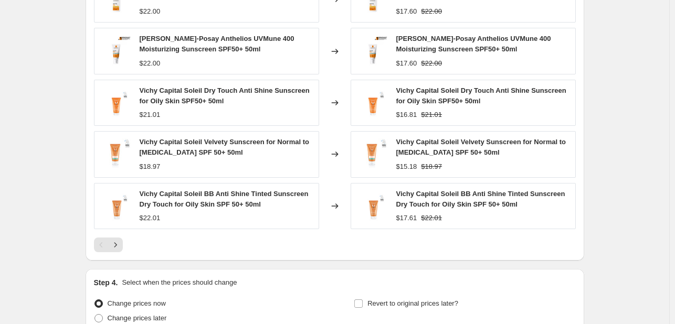
scroll to position [831, 0]
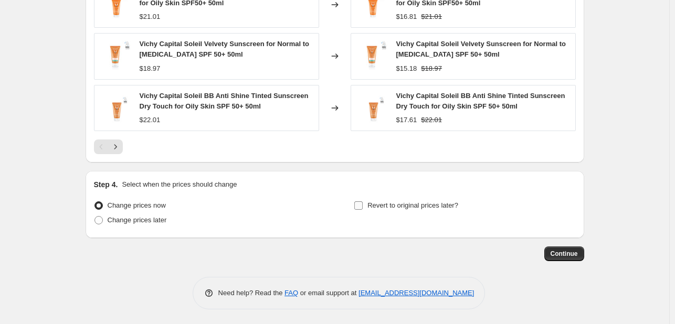
type input "Vichy LRP sun Focus MAY - august -sept"
click at [379, 206] on span "Revert to original prices later?" at bounding box center [412, 206] width 91 height 8
click at [363, 206] on input "Revert to original prices later?" at bounding box center [358, 206] width 8 height 8
checkbox input "true"
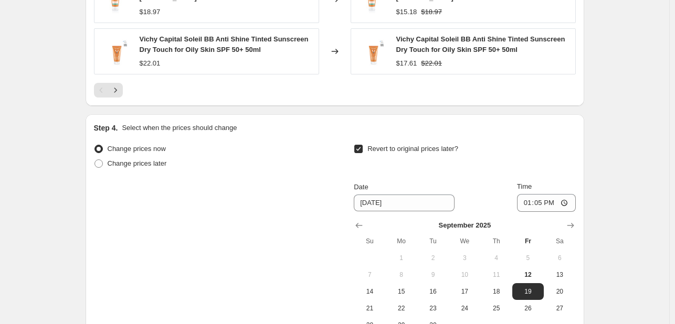
scroll to position [1011, 0]
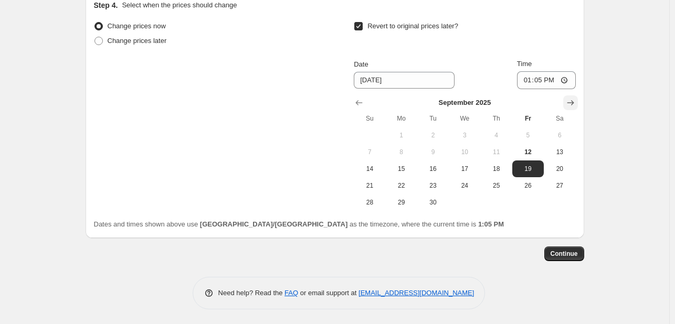
click at [565, 97] on button "Show next month, October 2025" at bounding box center [570, 103] width 15 height 15
click at [565, 97] on button "Show next month, November 2025" at bounding box center [570, 103] width 15 height 15
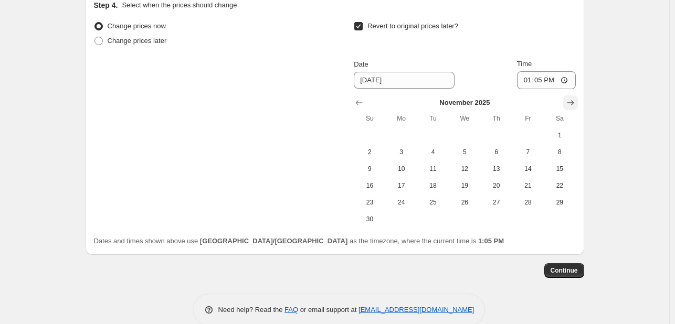
click at [569, 98] on icon "Show next month, December 2025" at bounding box center [570, 103] width 10 height 10
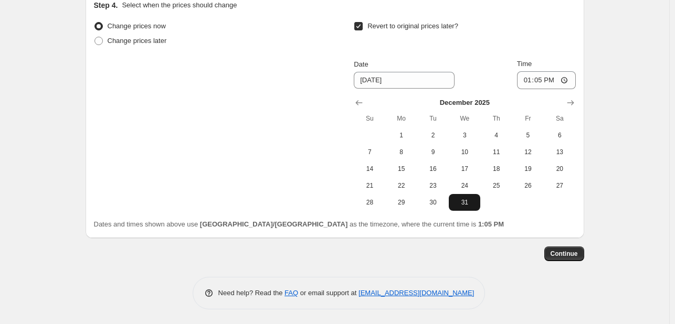
click at [470, 202] on span "31" at bounding box center [464, 202] width 23 height 8
type input "12/31/2025"
click at [527, 71] on input "13:05" at bounding box center [546, 80] width 59 height 18
type input "23:55"
click at [565, 252] on span "Continue" at bounding box center [564, 254] width 27 height 8
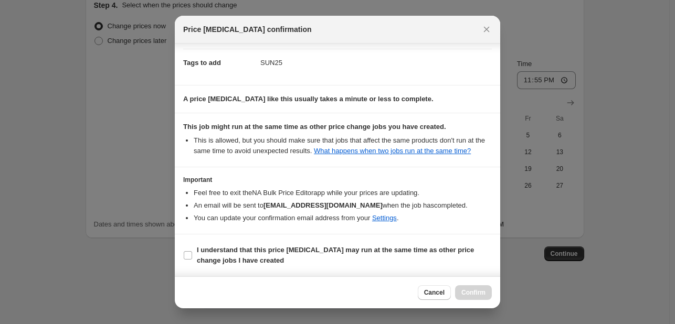
scroll to position [155, 0]
click at [451, 254] on b "I understand that this price change job may run at the same time as other price…" at bounding box center [335, 255] width 277 height 18
click at [192, 254] on input "I understand that this price change job may run at the same time as other price…" at bounding box center [188, 255] width 8 height 8
checkbox input "true"
click at [481, 289] on span "Confirm" at bounding box center [473, 293] width 24 height 8
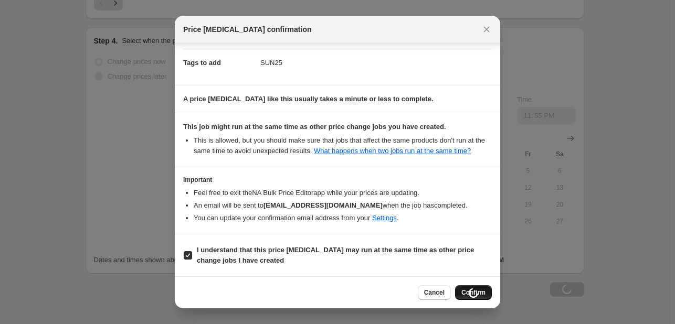
scroll to position [1047, 0]
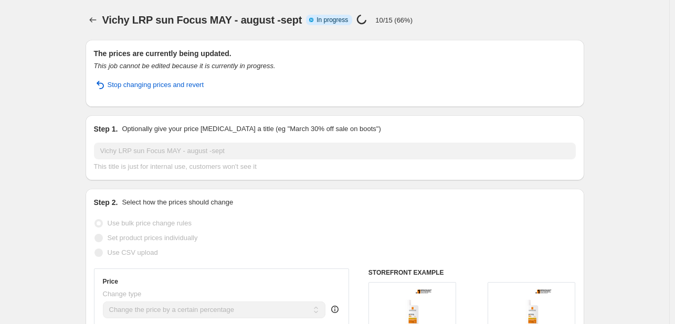
select select "percentage"
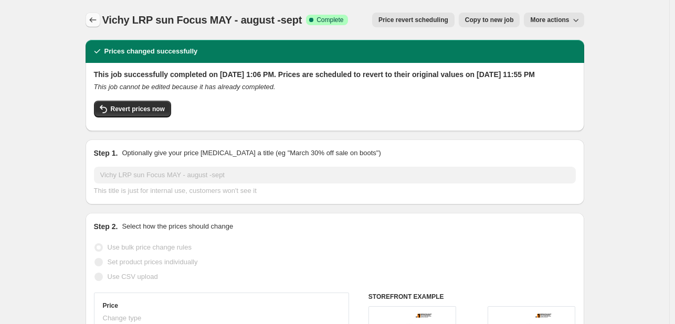
click at [98, 19] on icon "Price change jobs" at bounding box center [93, 20] width 10 height 10
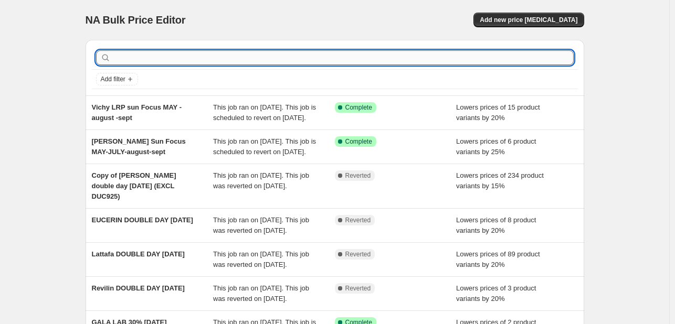
click at [160, 64] on input "text" at bounding box center [343, 57] width 461 height 15
paste input "Mustela"
type input "Mustela"
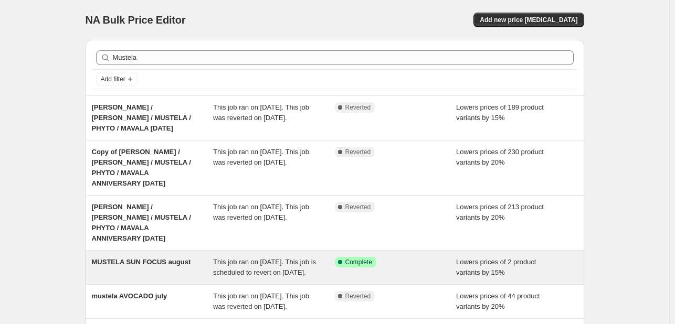
click at [318, 257] on div "This job ran on August 5, 2025. This job is scheduled to revert on September 30…" at bounding box center [274, 267] width 122 height 21
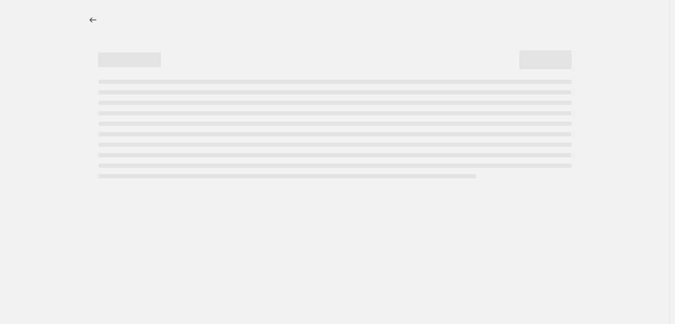
select select "percentage"
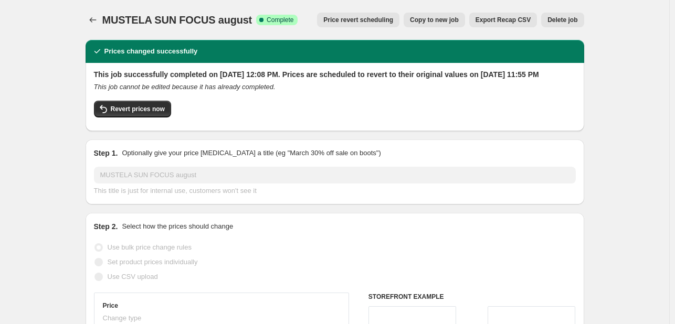
click at [353, 24] on span "Price revert scheduling" at bounding box center [358, 20] width 70 height 8
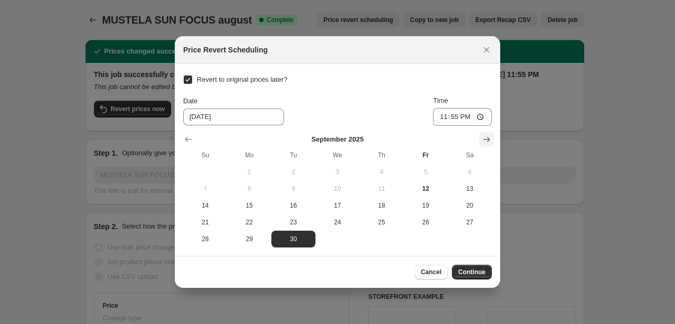
click at [482, 141] on icon "Show next month, October 2025" at bounding box center [486, 139] width 10 height 10
click at [488, 139] on icon "Show next month, November 2025" at bounding box center [486, 139] width 10 height 10
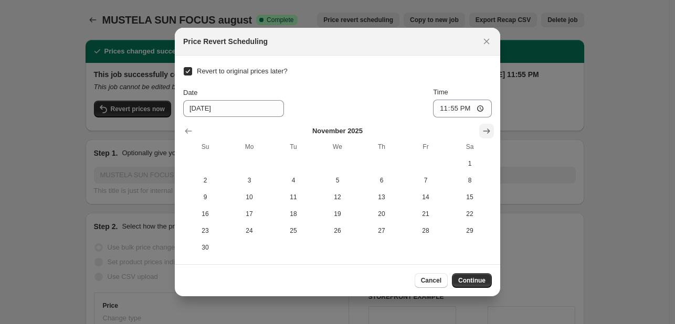
click at [486, 132] on icon "Show next month, December 2025" at bounding box center [486, 131] width 10 height 10
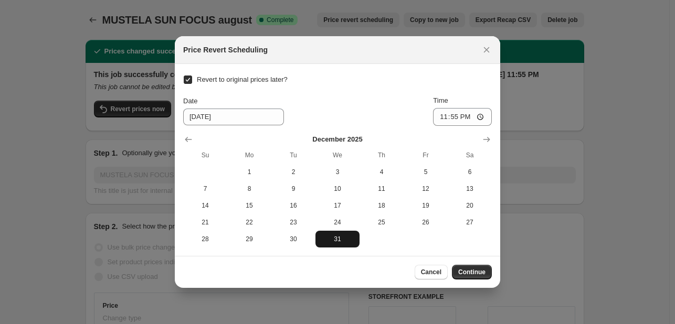
click at [334, 240] on span "31" at bounding box center [338, 239] width 36 height 8
type input "12/31/2025"
click at [474, 263] on div "Cancel Continue" at bounding box center [337, 272] width 325 height 32
click at [473, 271] on span "Continue" at bounding box center [471, 272] width 27 height 8
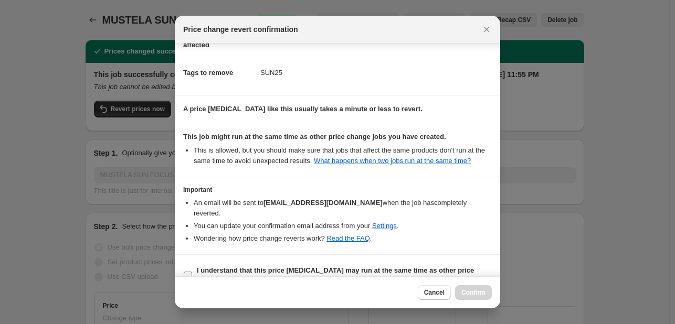
scroll to position [78, 0]
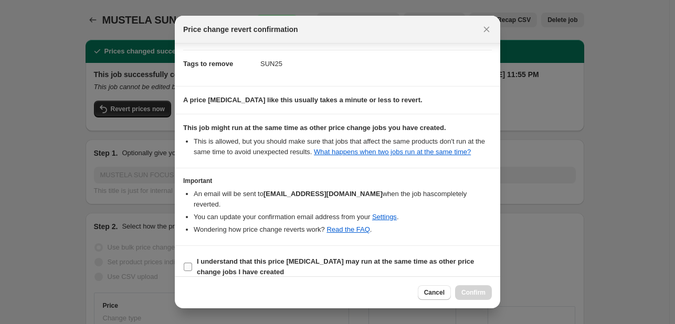
click at [441, 258] on b "I understand that this price change job may run at the same time as other price…" at bounding box center [335, 267] width 277 height 18
click at [192, 263] on input "I understand that this price change job may run at the same time as other price…" at bounding box center [188, 267] width 8 height 8
checkbox input "true"
click at [479, 290] on span "Confirm" at bounding box center [473, 293] width 24 height 8
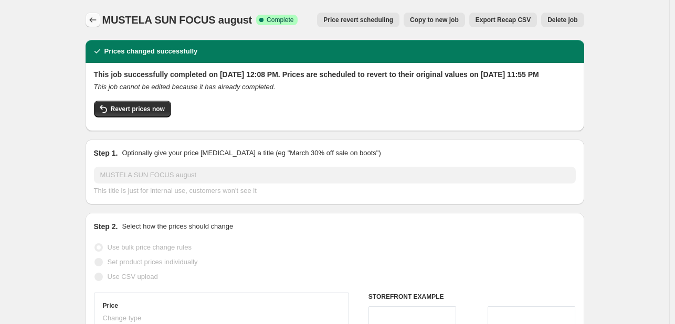
click at [93, 16] on icon "Price change jobs" at bounding box center [93, 20] width 10 height 10
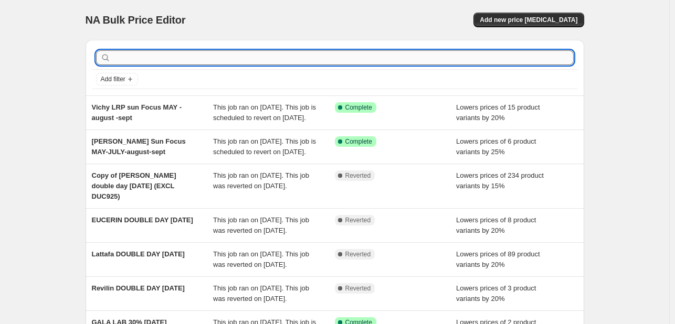
click at [174, 55] on input "text" at bounding box center [343, 57] width 461 height 15
paste input "Lancaster"
type input "Lancaster"
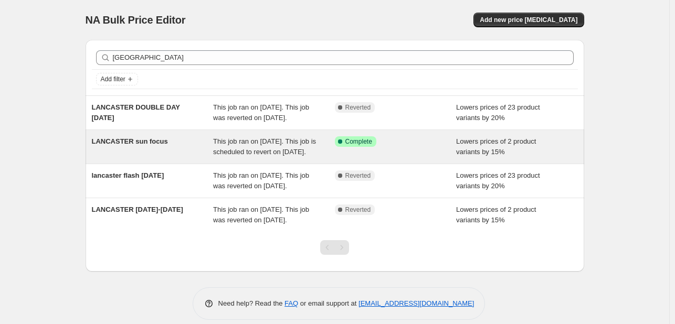
click at [195, 157] on div "LANCASTER sun focus" at bounding box center [153, 146] width 122 height 21
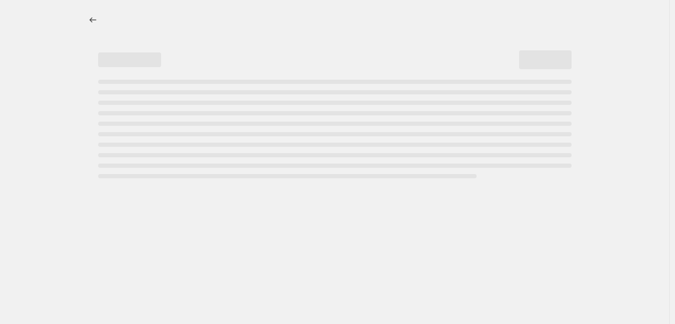
select select "percentage"
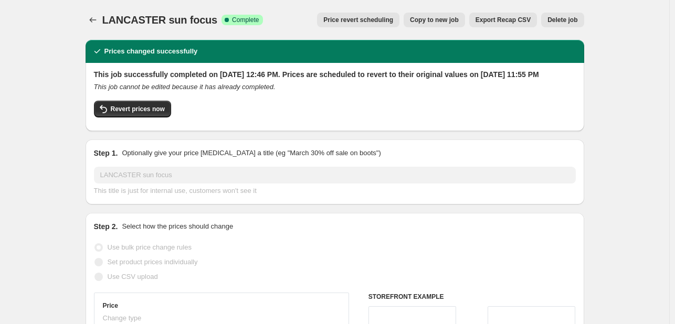
click at [377, 18] on span "Price revert scheduling" at bounding box center [358, 20] width 70 height 8
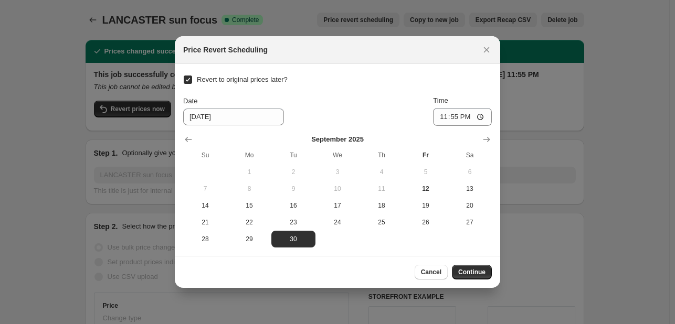
click at [477, 133] on div "September 2025 Su Mo Tu We Th Fr Sa 1 2 3 4 5 6 7 8 9 10 11 12 13 14 15 16 17 1…" at bounding box center [333, 187] width 317 height 122
click at [482, 136] on icon "Show next month, October 2025" at bounding box center [486, 139] width 10 height 10
click at [482, 136] on icon "Show next month, November 2025" at bounding box center [486, 139] width 10 height 10
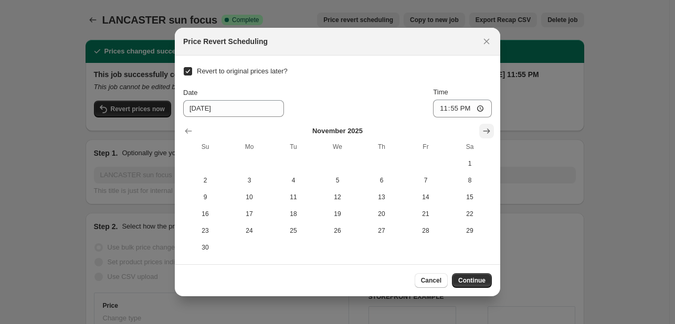
click at [482, 136] on button "Show next month, December 2025" at bounding box center [486, 131] width 15 height 15
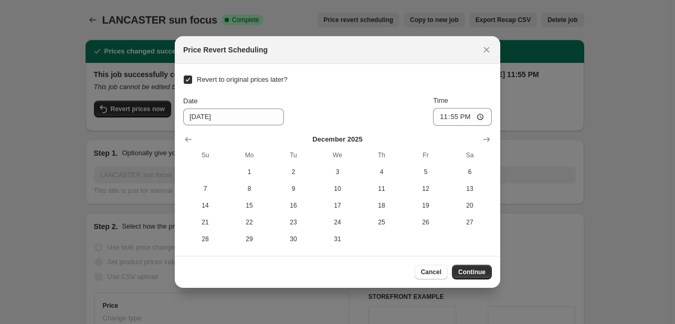
click at [340, 248] on section "Revert to original prices later? Date 9/30/2025 Time 23:55 December 2025 Su Mo …" at bounding box center [337, 160] width 325 height 192
click at [343, 238] on span "31" at bounding box center [338, 239] width 36 height 8
type input "12/31/2025"
click at [447, 262] on div "Cancel Continue" at bounding box center [337, 272] width 325 height 32
click at [474, 273] on span "Continue" at bounding box center [471, 272] width 27 height 8
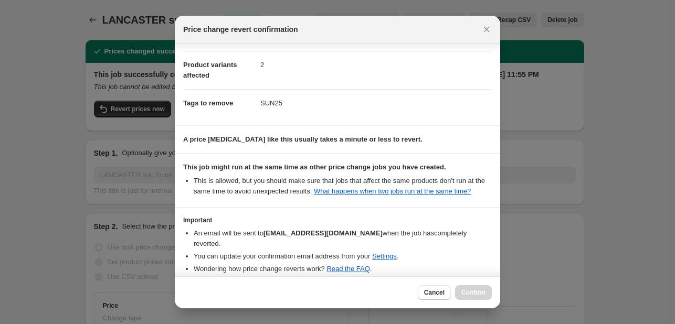
scroll to position [78, 0]
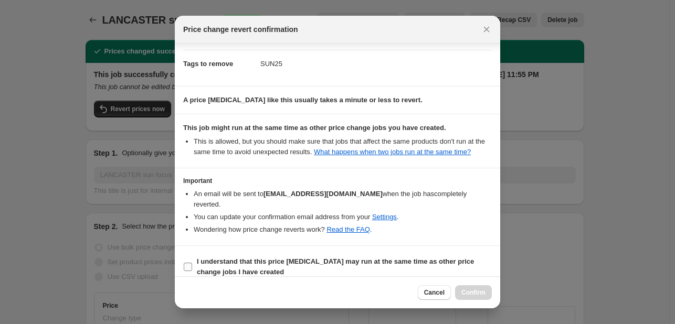
click at [431, 258] on b "I understand that this price change job may run at the same time as other price…" at bounding box center [335, 267] width 277 height 18
click at [192, 263] on input "I understand that this price change job may run at the same time as other price…" at bounding box center [188, 267] width 8 height 8
checkbox input "true"
click at [473, 290] on span "Confirm" at bounding box center [473, 293] width 24 height 8
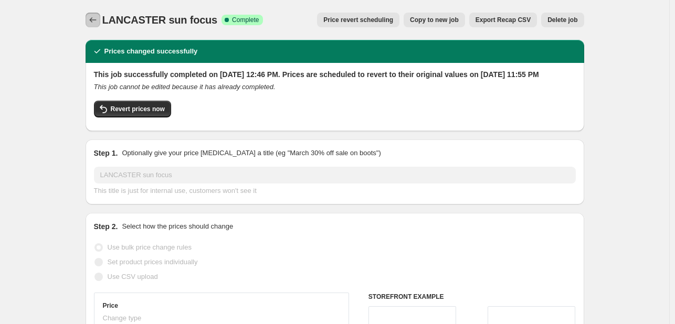
click at [90, 13] on button "Price change jobs" at bounding box center [93, 20] width 15 height 15
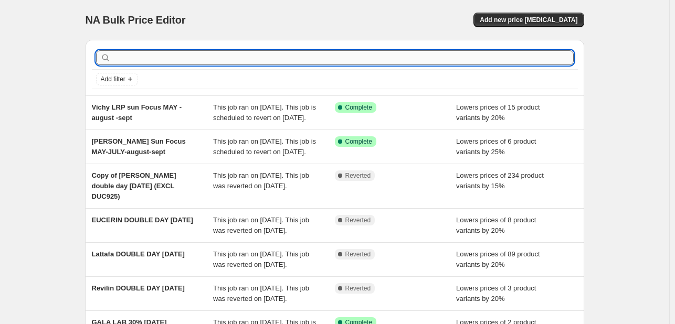
click at [147, 60] on input "text" at bounding box center [343, 57] width 461 height 15
paste input "Beesline"
type input "Beesline"
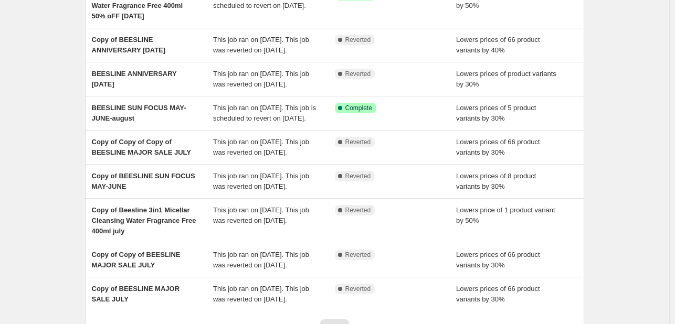
scroll to position [157, 0]
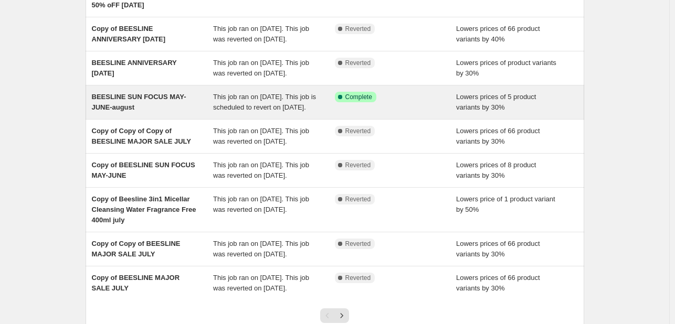
click at [228, 111] on span "This job ran on July 31, 2025. This job is scheduled to revert on September 30,…" at bounding box center [264, 102] width 103 height 18
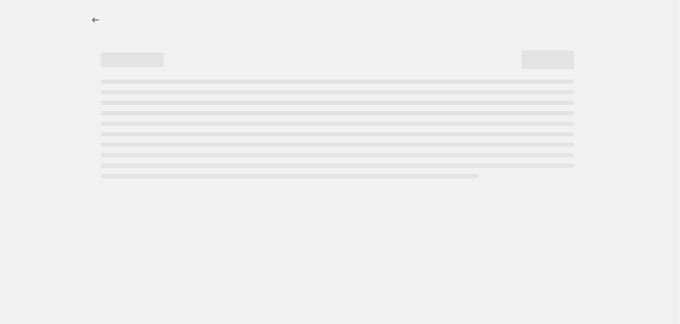
select select "percentage"
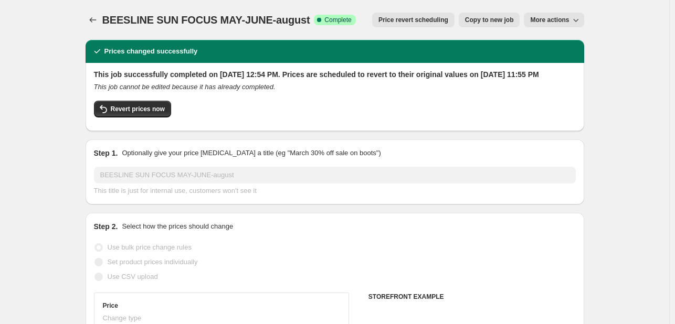
click at [415, 18] on span "Price revert scheduling" at bounding box center [413, 20] width 70 height 8
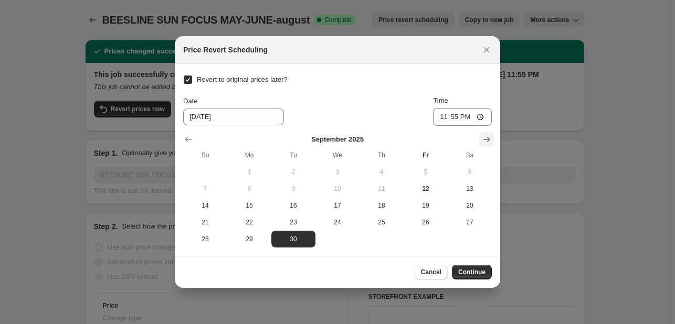
click at [491, 135] on icon "Show next month, October 2025" at bounding box center [486, 139] width 10 height 10
click at [491, 135] on icon "Show next month, November 2025" at bounding box center [486, 139] width 10 height 10
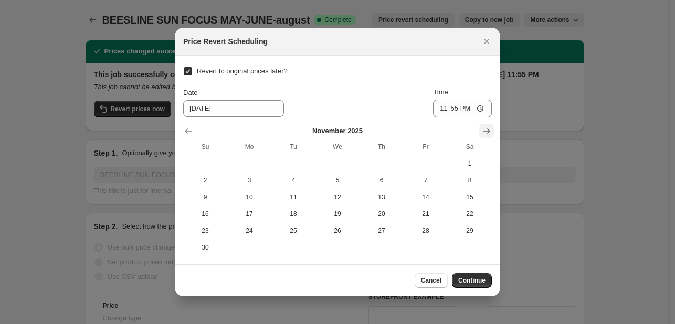
click at [485, 132] on icon "Show next month, December 2025" at bounding box center [486, 131] width 10 height 10
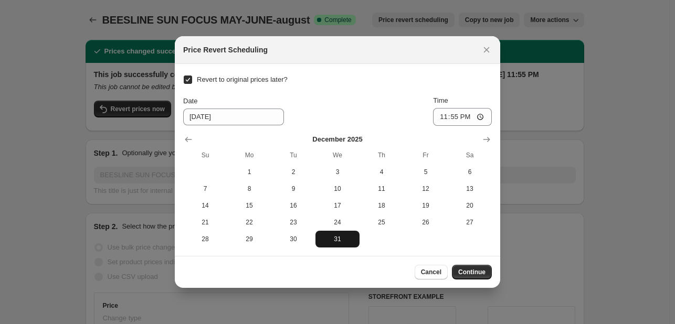
click at [355, 239] on button "31" at bounding box center [337, 239] width 44 height 17
type input "12/31/2025"
click at [478, 272] on span "Continue" at bounding box center [471, 272] width 27 height 8
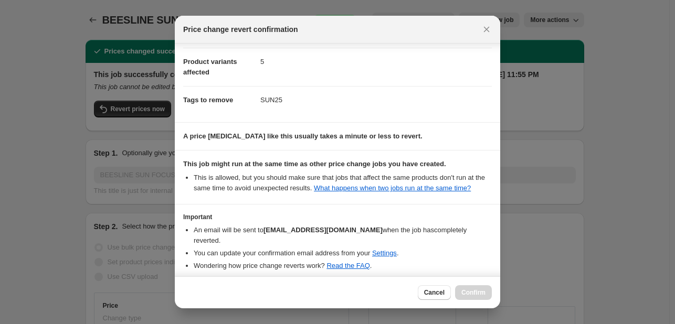
scroll to position [78, 0]
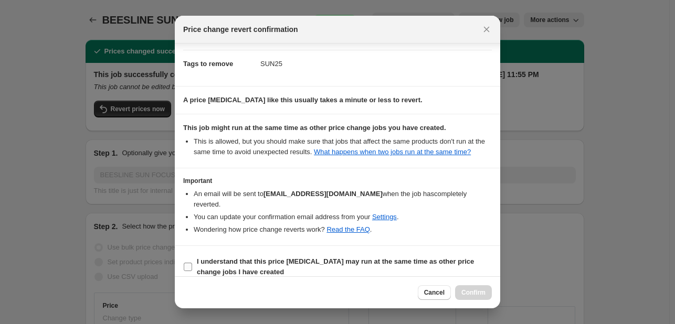
click at [415, 258] on b "I understand that this price change job may run at the same time as other price…" at bounding box center [335, 267] width 277 height 18
click at [192, 263] on input "I understand that this price change job may run at the same time as other price…" at bounding box center [188, 267] width 8 height 8
checkbox input "true"
click at [474, 294] on span "Confirm" at bounding box center [473, 293] width 24 height 8
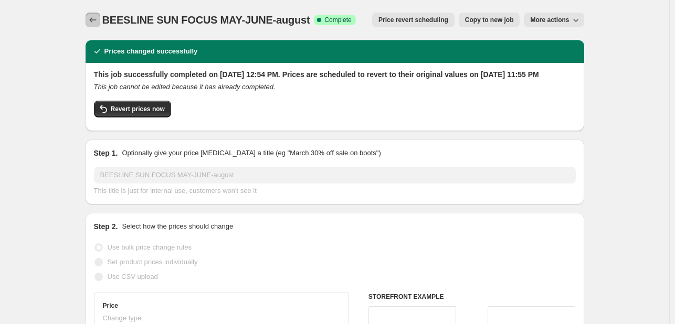
click at [100, 19] on button "Price change jobs" at bounding box center [93, 20] width 15 height 15
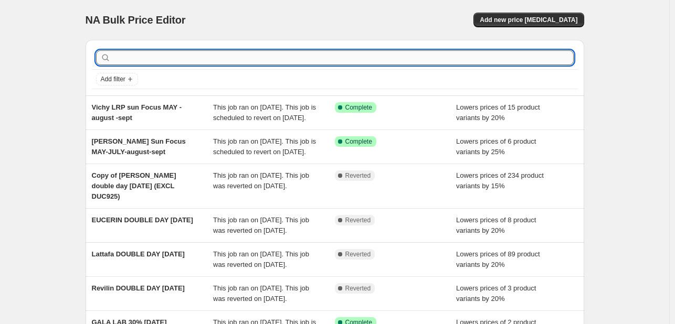
click at [177, 61] on input "text" at bounding box center [343, 57] width 461 height 15
paste input "The Aloelab"
type input "The Aloelab"
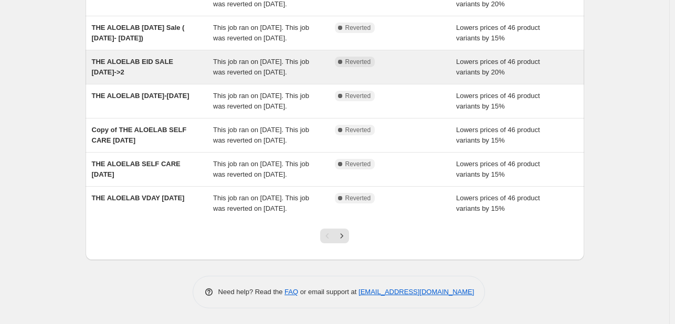
scroll to position [262, 0]
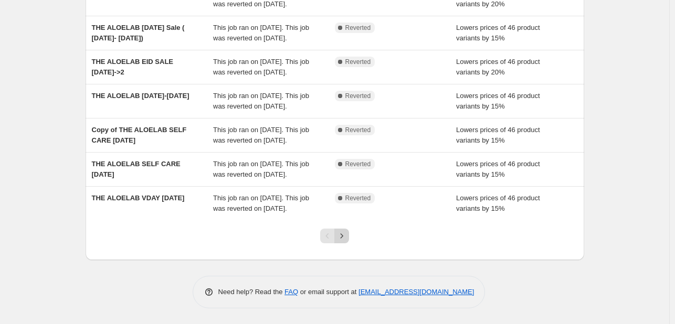
click at [349, 244] on button "Next" at bounding box center [341, 236] width 15 height 15
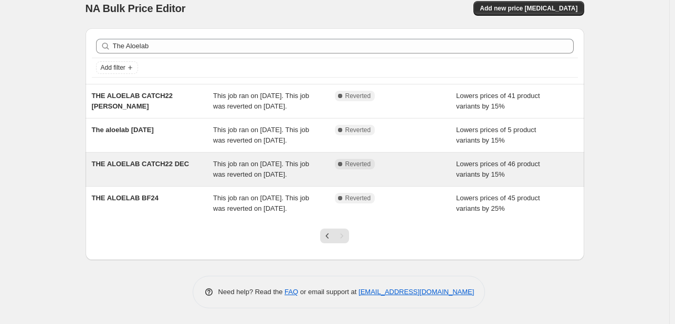
scroll to position [52, 0]
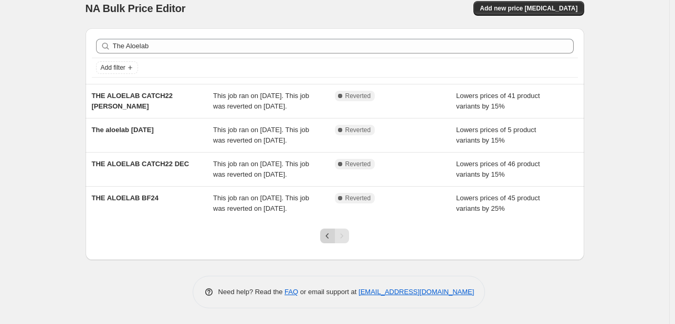
click at [329, 237] on icon "Previous" at bounding box center [327, 236] width 10 height 10
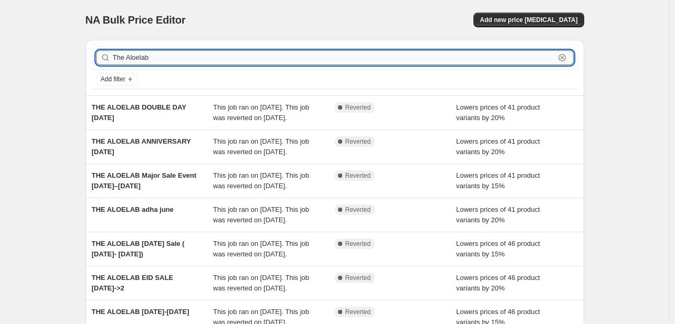
click at [121, 57] on input "The Aloelab" at bounding box center [334, 57] width 442 height 15
type input "Aloelab"
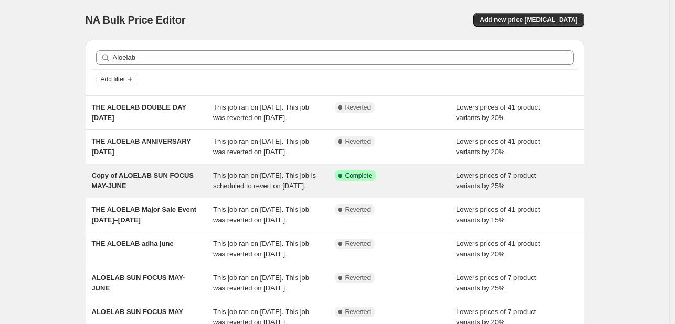
click at [225, 190] on span "This job ran on August 18, 2025. This job is scheduled to revert on September 3…" at bounding box center [264, 181] width 103 height 18
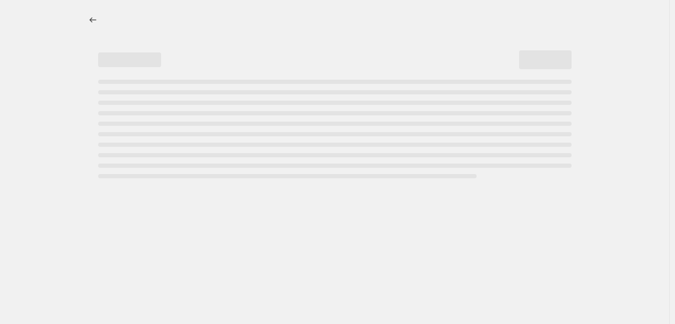
select select "percentage"
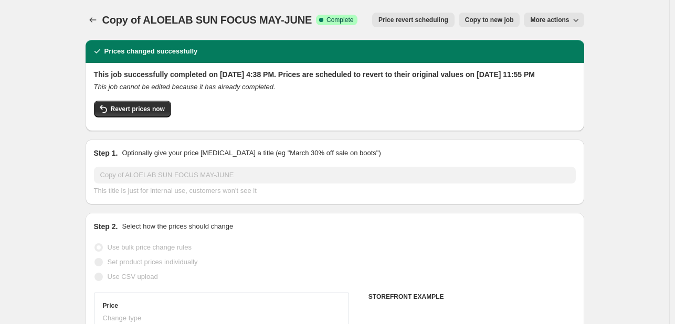
click at [445, 22] on span "Price revert scheduling" at bounding box center [413, 20] width 70 height 8
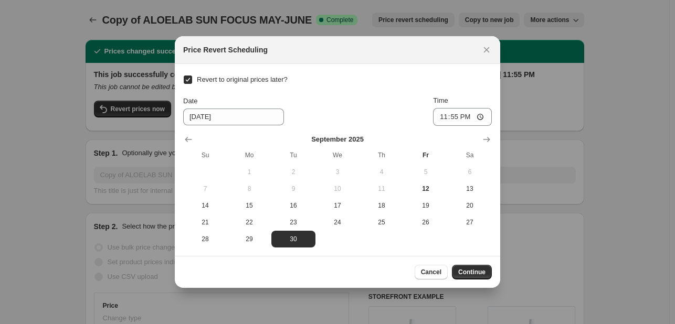
click at [478, 138] on div ":r1ck:" at bounding box center [337, 139] width 309 height 10
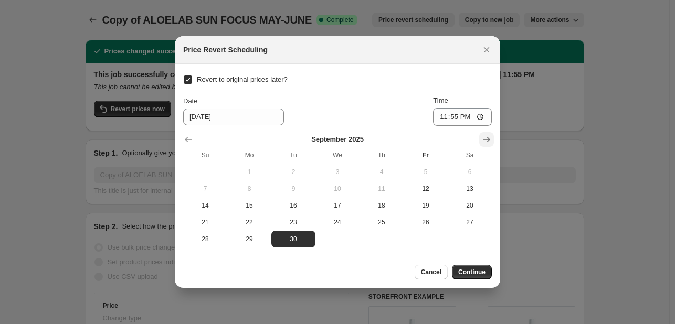
click at [482, 141] on icon "Show next month, October 2025" at bounding box center [486, 139] width 10 height 10
click at [482, 141] on icon "Show next month, November 2025" at bounding box center [486, 139] width 10 height 10
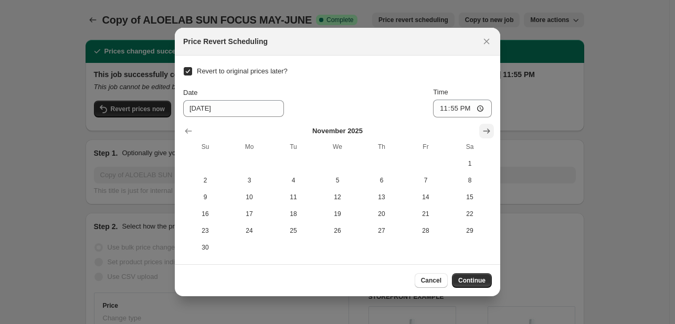
click at [489, 130] on icon "Show next month, December 2025" at bounding box center [486, 131] width 10 height 10
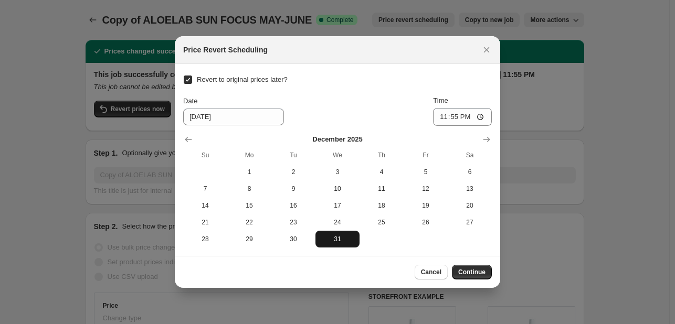
click at [344, 241] on span "31" at bounding box center [338, 239] width 36 height 8
type input "12/31/2025"
click at [468, 273] on span "Continue" at bounding box center [471, 272] width 27 height 8
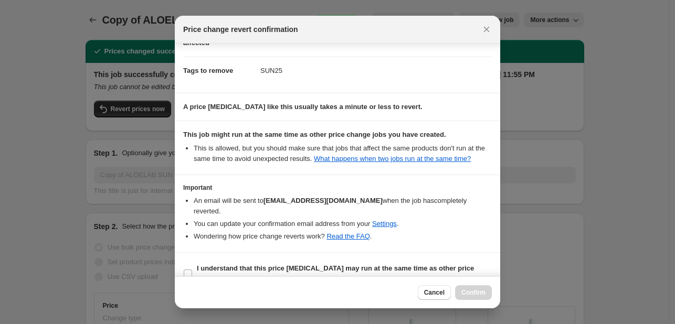
scroll to position [78, 0]
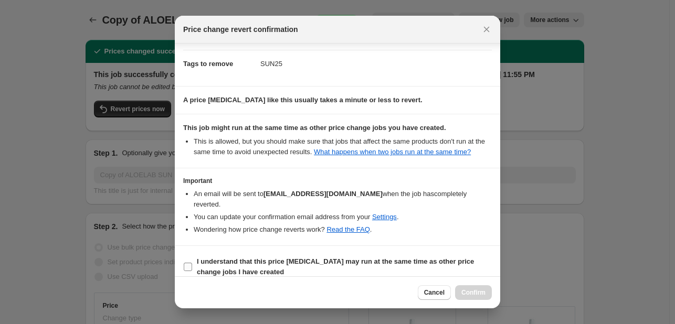
click at [438, 261] on span "I understand that this price change job may run at the same time as other price…" at bounding box center [344, 267] width 295 height 21
click at [192, 263] on input "I understand that this price change job may run at the same time as other price…" at bounding box center [188, 267] width 8 height 8
checkbox input "true"
click at [478, 294] on span "Confirm" at bounding box center [473, 293] width 24 height 8
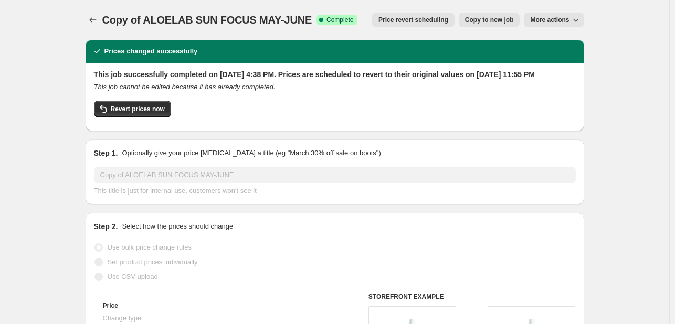
click at [92, 16] on icon "Price change jobs" at bounding box center [93, 20] width 10 height 10
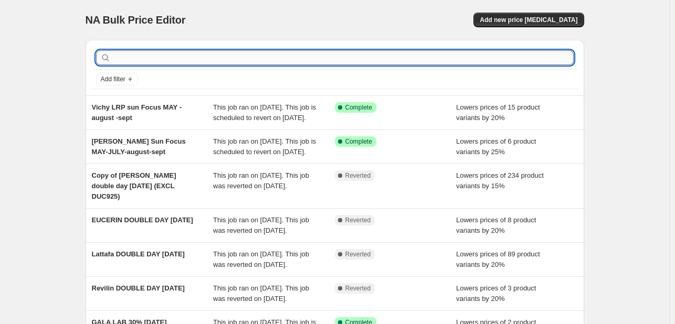
click at [143, 56] on input "text" at bounding box center [343, 57] width 461 height 15
paste input "Avene, Klorane, Ducray, A-Derma"
type input "Avene, Klorane, Ducray, A-Derma"
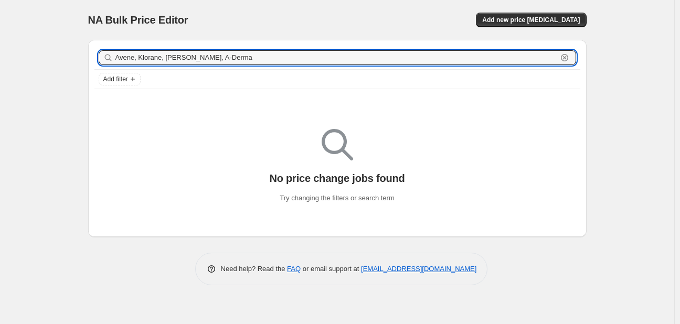
click at [143, 56] on input "Avene, Klorane, Ducray, A-Derma" at bounding box center [336, 57] width 442 height 15
type input "mersaco"
click at [141, 65] on input "mersaco" at bounding box center [336, 57] width 442 height 15
type input "pierre"
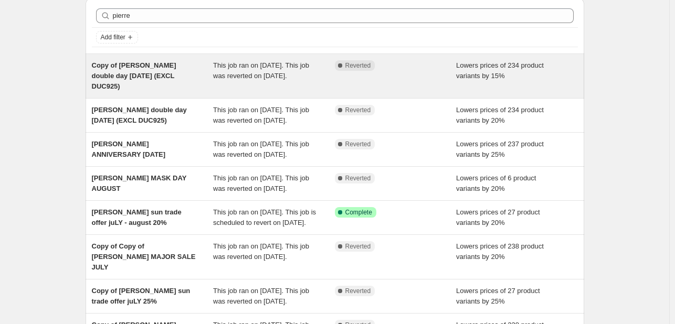
scroll to position [157, 0]
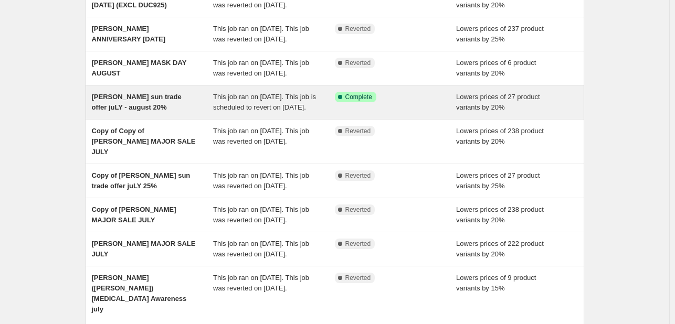
click at [263, 111] on span "This job ran on July 31, 2025. This job is scheduled to revert on September 30,…" at bounding box center [264, 102] width 103 height 18
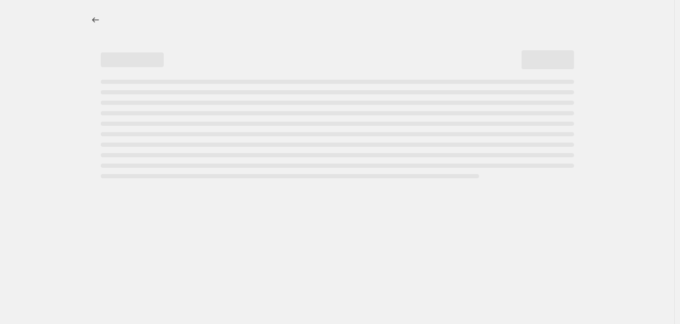
select select "percentage"
select select "tag"
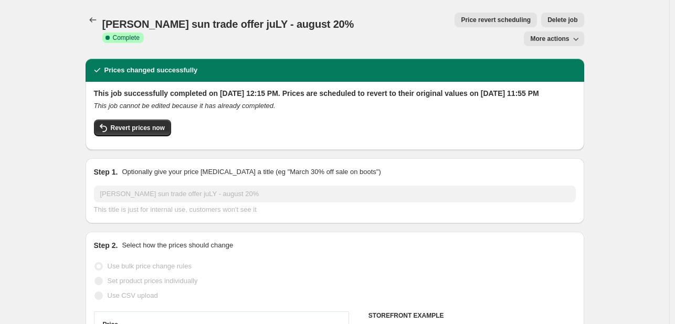
click at [461, 19] on span "Price revert scheduling" at bounding box center [496, 20] width 70 height 8
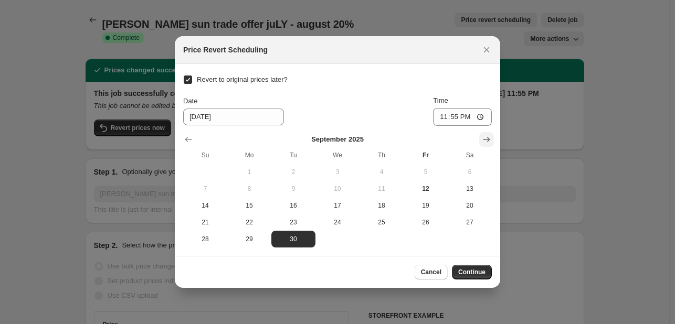
click at [492, 142] on button "Show next month, October 2025" at bounding box center [486, 139] width 15 height 15
click at [492, 142] on button "Show next month, November 2025" at bounding box center [486, 139] width 15 height 15
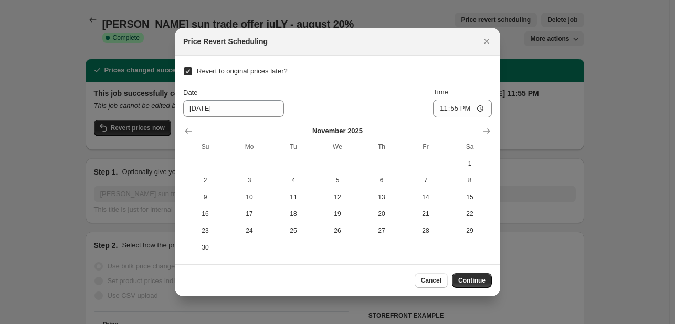
click at [489, 139] on th "Sa" at bounding box center [470, 147] width 44 height 17
click at [485, 135] on icon "Show next month, December 2025" at bounding box center [486, 131] width 10 height 10
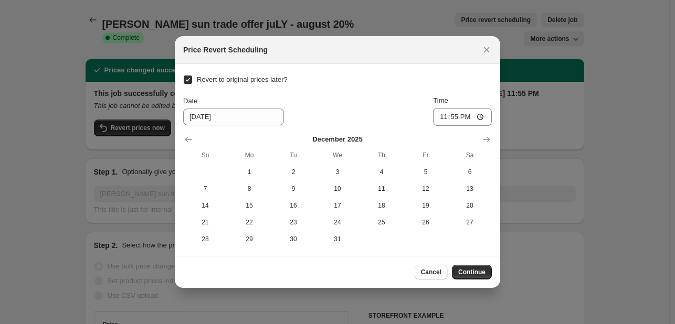
click at [333, 248] on section "Revert to original prices later? Date 9/30/2025 Time 23:55 December 2025 Su Mo …" at bounding box center [337, 160] width 325 height 192
click at [334, 242] on span "31" at bounding box center [338, 239] width 36 height 8
type input "12/31/2025"
click at [466, 263] on div "Cancel Continue" at bounding box center [337, 272] width 325 height 32
click at [461, 272] on span "Continue" at bounding box center [471, 272] width 27 height 8
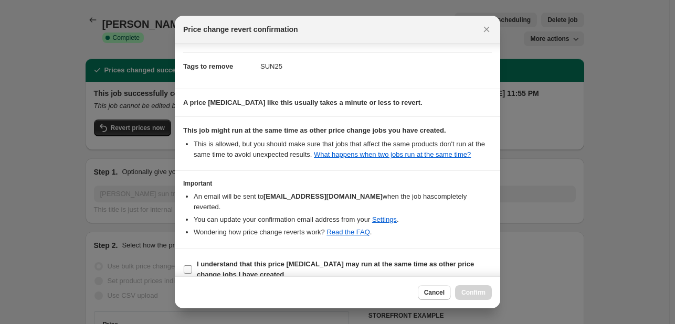
scroll to position [78, 0]
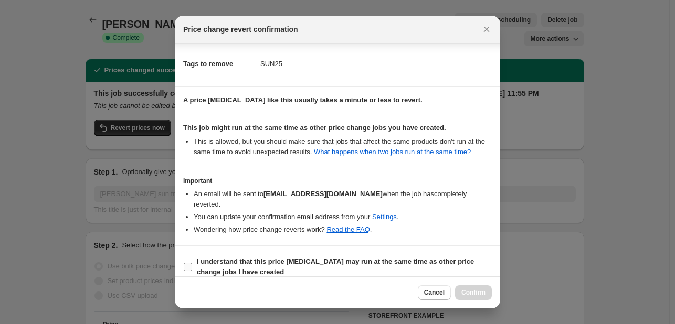
click at [439, 258] on b "I understand that this price change job may run at the same time as other price…" at bounding box center [335, 267] width 277 height 18
click at [192, 263] on input "I understand that this price change job may run at the same time as other price…" at bounding box center [188, 267] width 8 height 8
checkbox input "true"
click at [476, 294] on span "Confirm" at bounding box center [473, 293] width 24 height 8
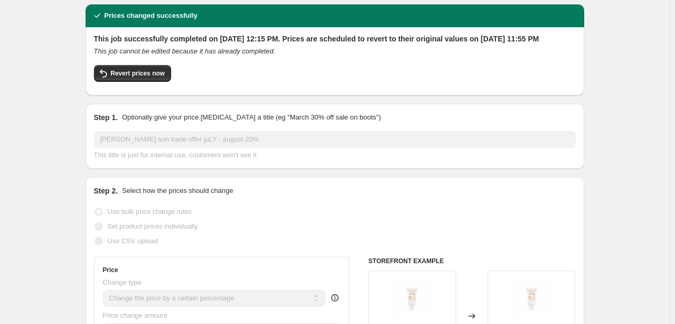
scroll to position [0, 0]
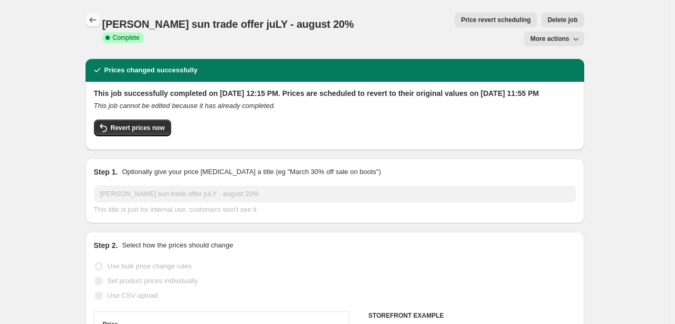
click at [102, 16] on div at bounding box center [94, 20] width 17 height 15
click at [98, 16] on icon "Price change jobs" at bounding box center [93, 20] width 10 height 10
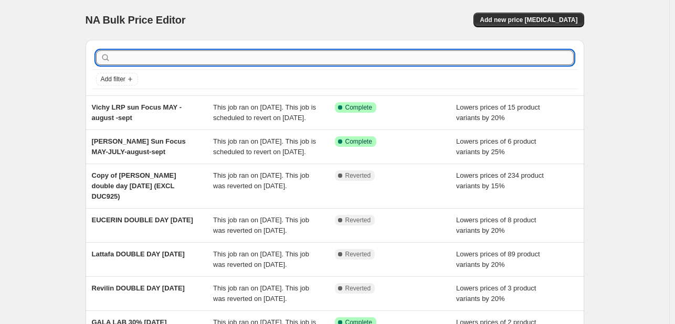
click at [167, 62] on input "text" at bounding box center [343, 57] width 461 height 15
paste input "Ruby Rose"
type input "Ruby Rose"
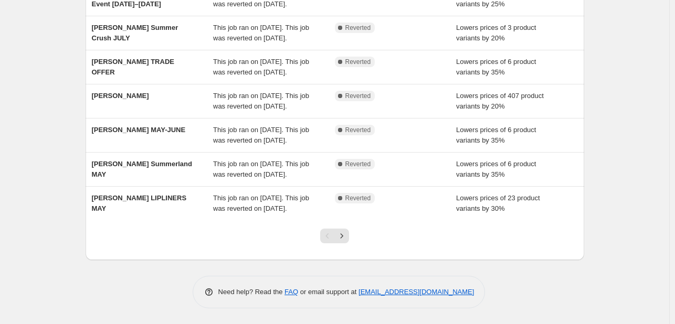
scroll to position [257, 0]
click at [352, 237] on div at bounding box center [334, 240] width 43 height 40
click at [347, 235] on icon "Next" at bounding box center [341, 236] width 10 height 10
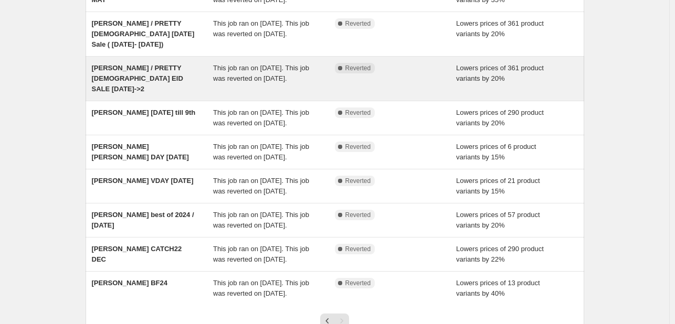
scroll to position [244, 0]
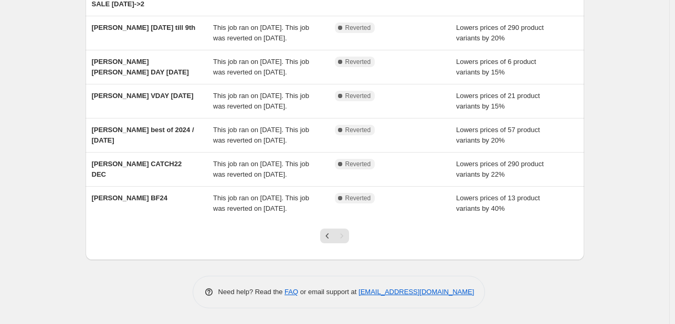
click at [372, 272] on div "Ruby Rose Clear Add filter Ruby Rose Summerland - Month Long MAY This job ran o…" at bounding box center [335, 68] width 499 height 480
click at [329, 238] on icon "Previous" at bounding box center [327, 236] width 3 height 5
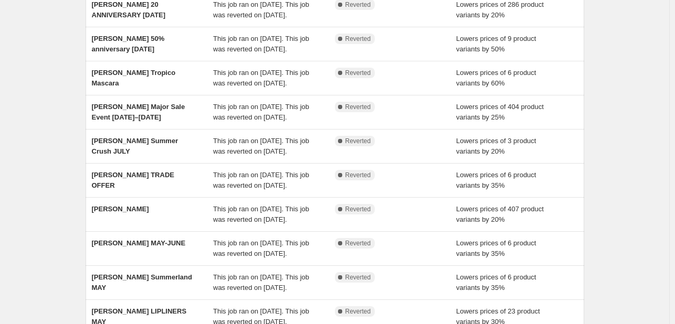
scroll to position [105, 0]
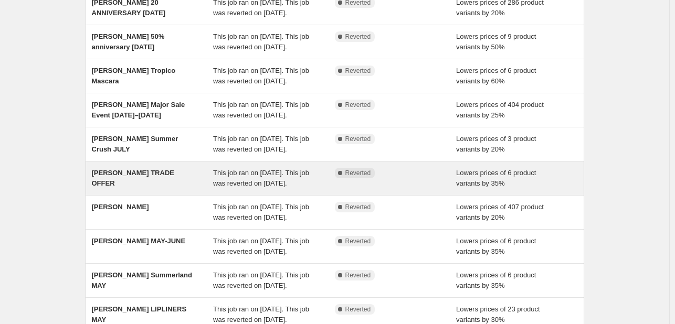
click at [183, 189] on div "Ruby Rose TRADE OFFER" at bounding box center [153, 178] width 122 height 21
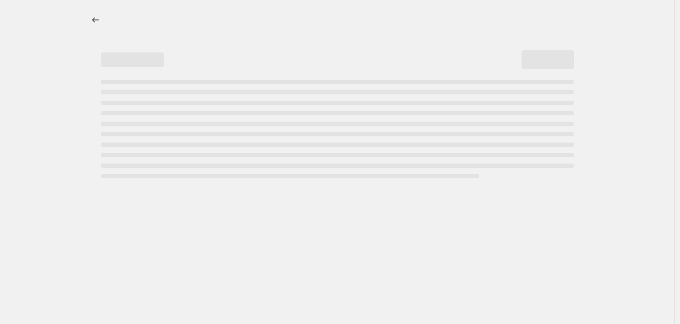
select select "percentage"
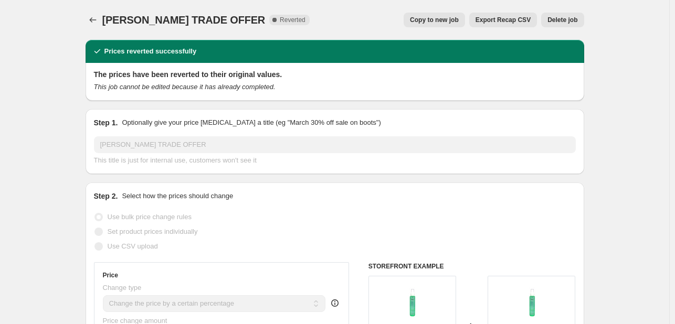
click at [430, 13] on button "Copy to new job" at bounding box center [434, 20] width 61 height 15
select select "percentage"
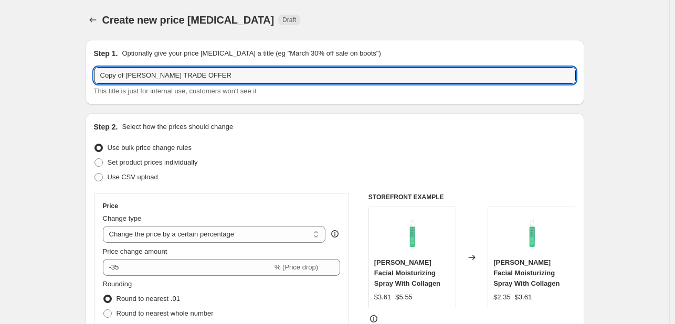
drag, startPoint x: 128, startPoint y: 76, endPoint x: 58, endPoint y: 59, distance: 72.3
click at [187, 76] on input "Ruby Rose TRADE OFFER" at bounding box center [335, 75] width 482 height 17
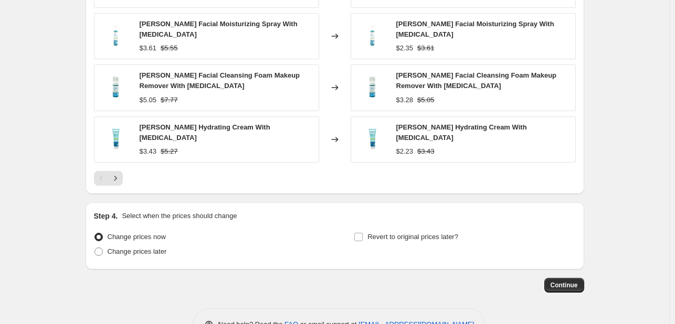
scroll to position [821, 0]
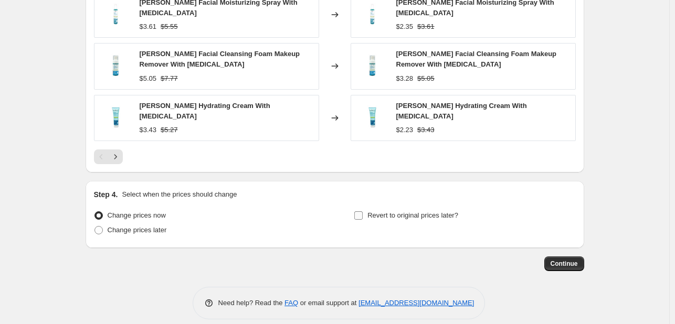
type input "Ruby Rose TRADE OFFER"
click at [399, 212] on span "Revert to original prices later?" at bounding box center [412, 216] width 91 height 8
click at [363, 212] on input "Revert to original prices later?" at bounding box center [358, 216] width 8 height 8
checkbox input "true"
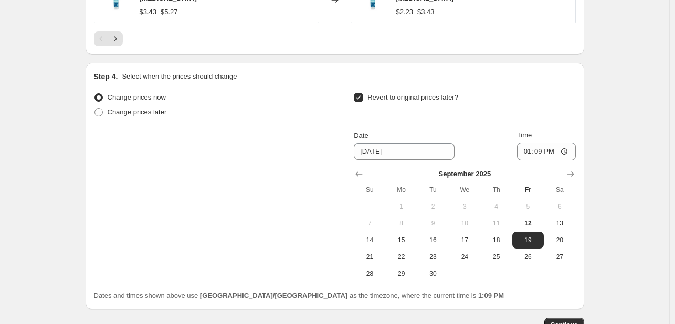
scroll to position [1001, 0]
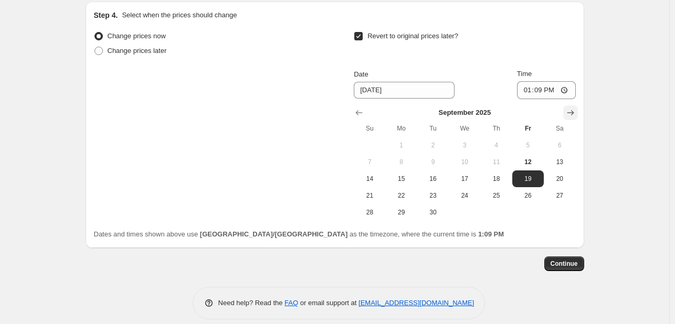
click at [574, 108] on icon "Show next month, October 2025" at bounding box center [570, 113] width 10 height 10
click at [574, 108] on icon "Show next month, November 2025" at bounding box center [570, 113] width 10 height 10
click at [574, 108] on icon "Show next month, January 2026" at bounding box center [570, 113] width 10 height 10
click at [357, 108] on icon "Show previous month, December 2025" at bounding box center [359, 113] width 10 height 10
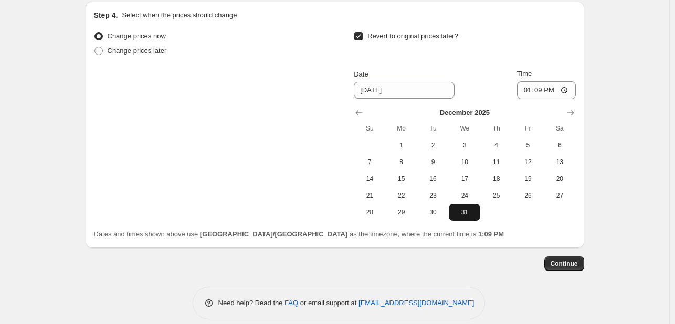
click at [475, 208] on span "31" at bounding box center [464, 212] width 23 height 8
type input "12/31/2025"
click at [522, 81] on input "13:09" at bounding box center [546, 90] width 59 height 18
type input "23:55"
click at [567, 260] on span "Continue" at bounding box center [564, 264] width 27 height 8
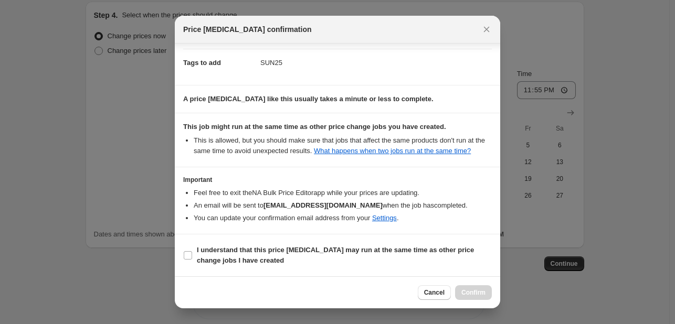
scroll to position [155, 0]
click at [461, 257] on span "I understand that this price change job may run at the same time as other price…" at bounding box center [344, 255] width 295 height 21
click at [192, 257] on input "I understand that this price change job may run at the same time as other price…" at bounding box center [188, 255] width 8 height 8
checkbox input "true"
click at [479, 290] on span "Confirm" at bounding box center [473, 293] width 24 height 8
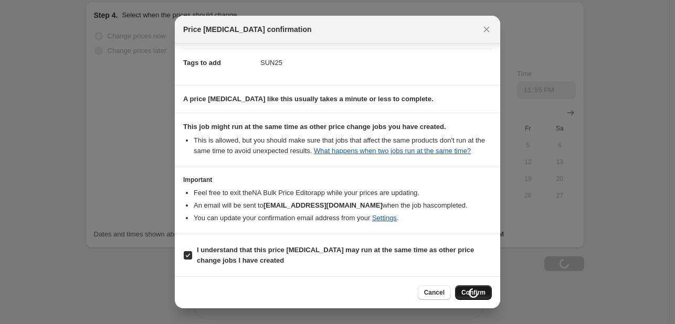
type input "Ruby Rose TRADE OFFER"
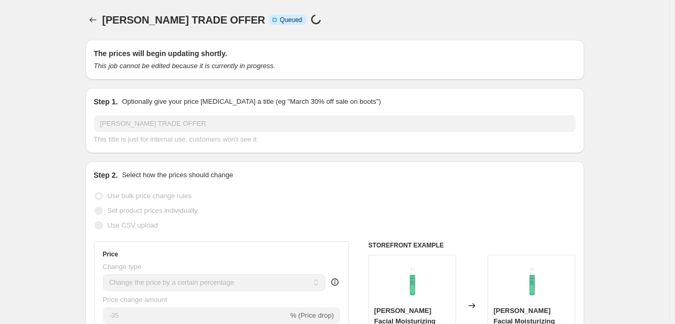
scroll to position [1001, 0]
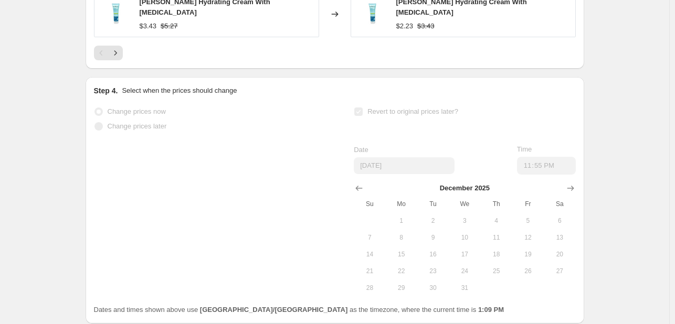
select select "percentage"
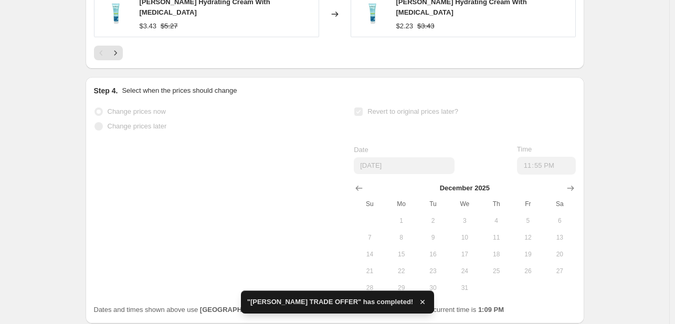
scroll to position [0, 0]
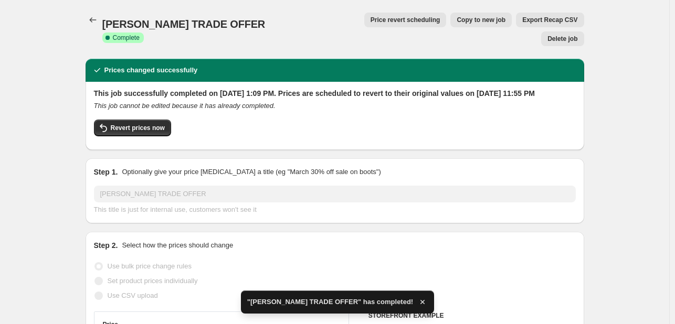
click at [99, 27] on div "Ruby Rose TRADE OFFER. This page is ready Ruby Rose TRADE OFFER Success Complet…" at bounding box center [335, 29] width 499 height 59
click at [94, 23] on icon "Price change jobs" at bounding box center [93, 20] width 10 height 10
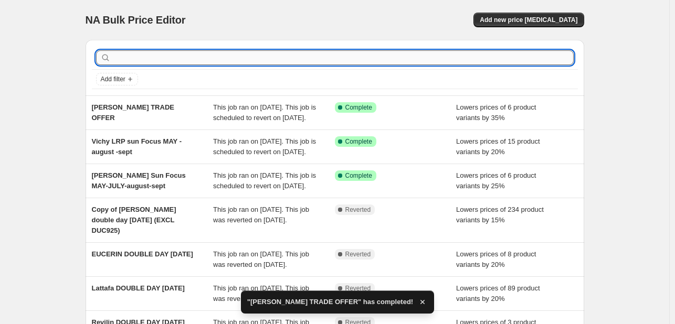
click at [158, 52] on input "text" at bounding box center [343, 57] width 461 height 15
paste input "Ailyak"
type input "Ailyak"
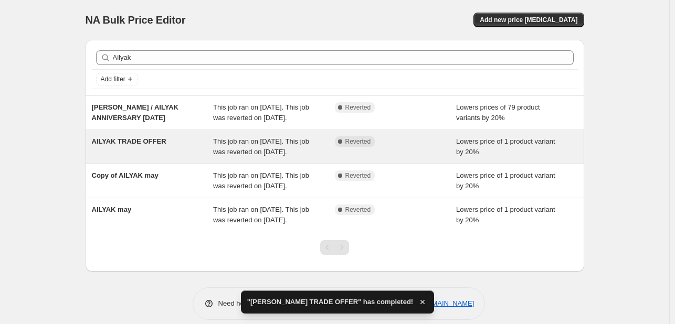
click at [174, 157] on div "AILYAK TRADE OFFER" at bounding box center [153, 146] width 122 height 21
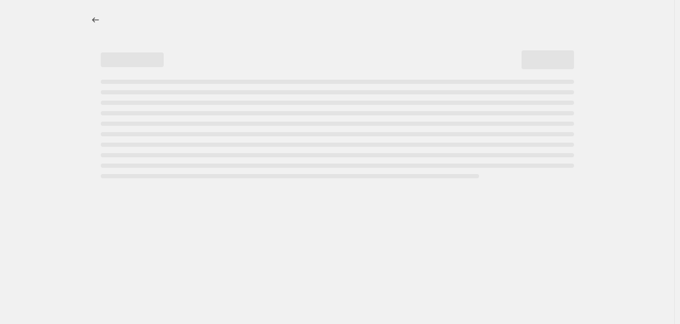
select select "percentage"
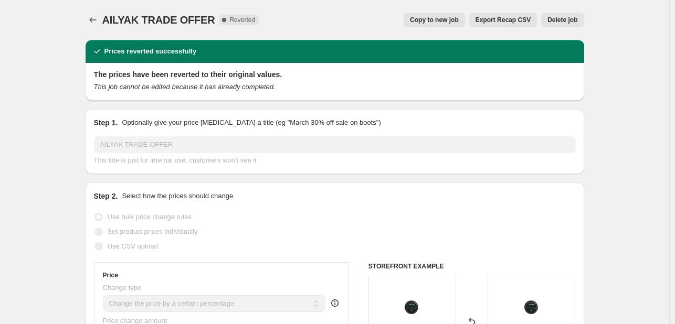
click at [449, 19] on span "Copy to new job" at bounding box center [434, 20] width 49 height 8
select select "percentage"
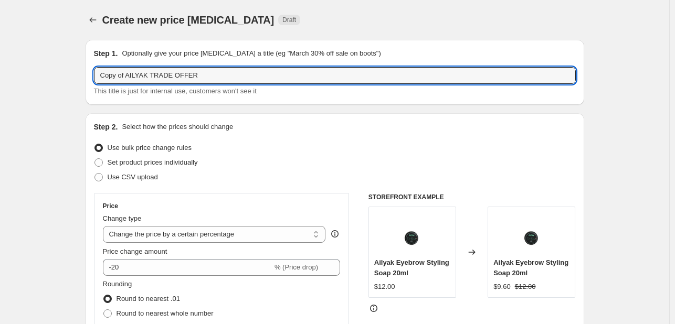
drag, startPoint x: 127, startPoint y: 75, endPoint x: 52, endPoint y: 73, distance: 74.5
click at [298, 61] on div "Step 1. Optionally give your price change job a title (eg "March 30% off sale o…" at bounding box center [335, 72] width 482 height 48
click at [277, 80] on input "AILYAK TRADE OFFER" at bounding box center [335, 75] width 482 height 17
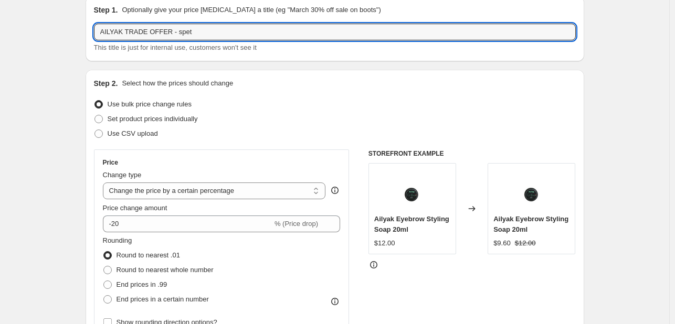
scroll to position [105, 0]
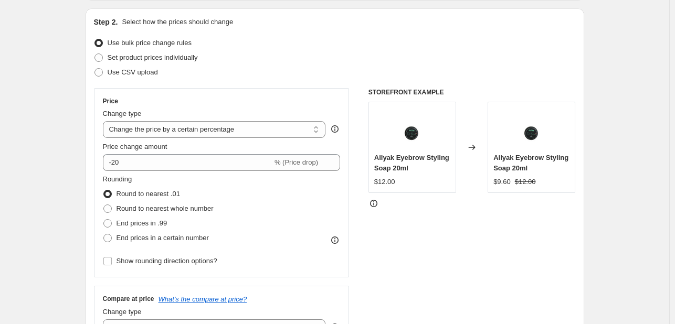
type input "AILYAK TRADE OFFER - spet"
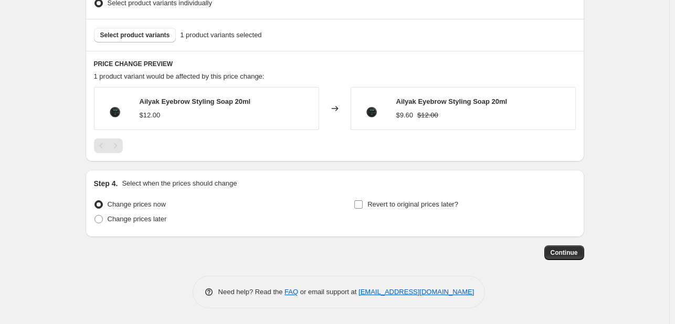
click at [424, 208] on span "Revert to original prices later?" at bounding box center [412, 205] width 91 height 8
click at [363, 208] on input "Revert to original prices later?" at bounding box center [358, 205] width 8 height 8
checkbox input "true"
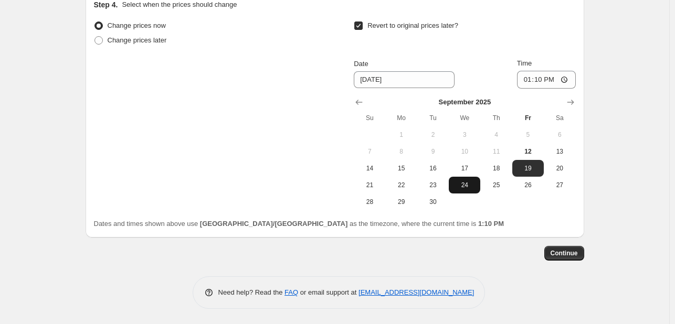
scroll to position [802, 0]
click at [432, 205] on span "30" at bounding box center [432, 201] width 23 height 8
click at [572, 97] on icon "Show next month, October 2025" at bounding box center [570, 102] width 10 height 10
click at [572, 97] on icon "Show next month, November 2025" at bounding box center [570, 102] width 10 height 10
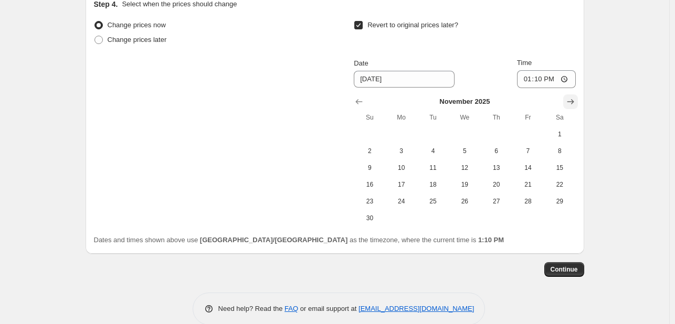
click at [572, 97] on icon "Show next month, December 2025" at bounding box center [570, 102] width 10 height 10
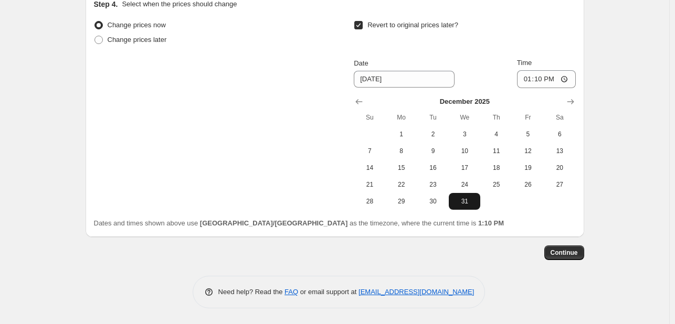
click at [472, 198] on span "31" at bounding box center [464, 201] width 23 height 8
type input "12/31/2025"
click at [521, 80] on input "13:10" at bounding box center [546, 79] width 59 height 18
type input "23:55"
click at [556, 250] on span "Continue" at bounding box center [564, 253] width 27 height 8
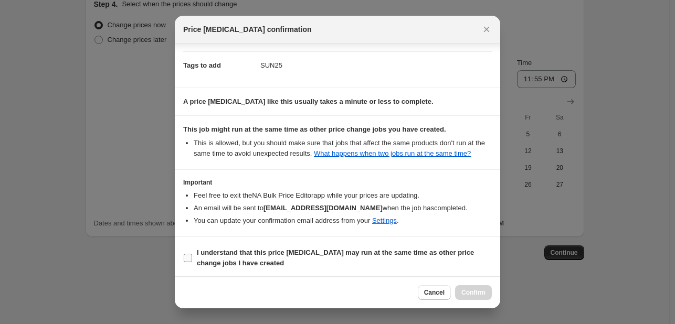
scroll to position [155, 0]
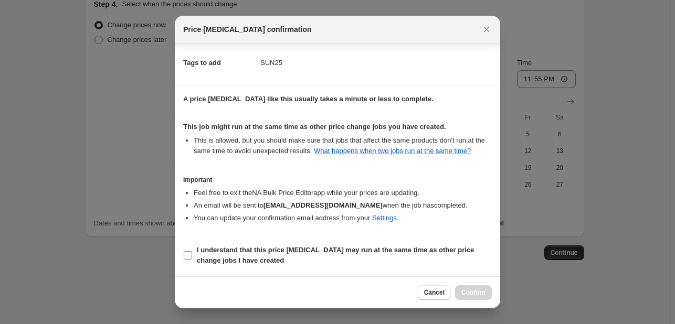
click at [443, 250] on b "I understand that this price change job may run at the same time as other price…" at bounding box center [335, 255] width 277 height 18
click at [192, 251] on input "I understand that this price change job may run at the same time as other price…" at bounding box center [188, 255] width 8 height 8
checkbox input "true"
click at [468, 291] on span "Confirm" at bounding box center [473, 293] width 24 height 8
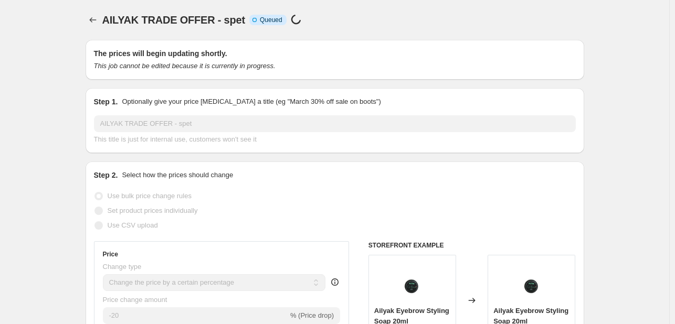
scroll to position [802, 0]
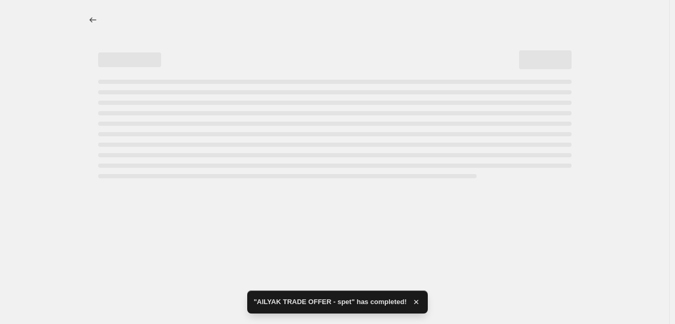
select select "percentage"
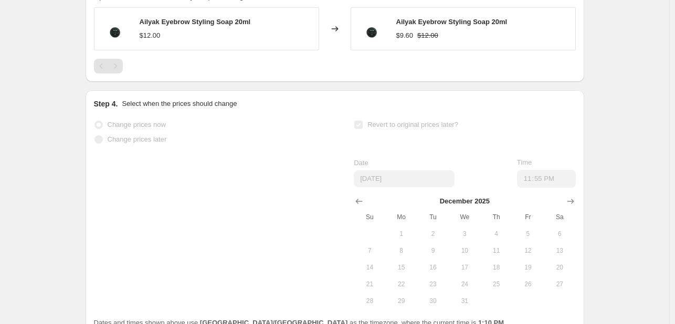
scroll to position [0, 0]
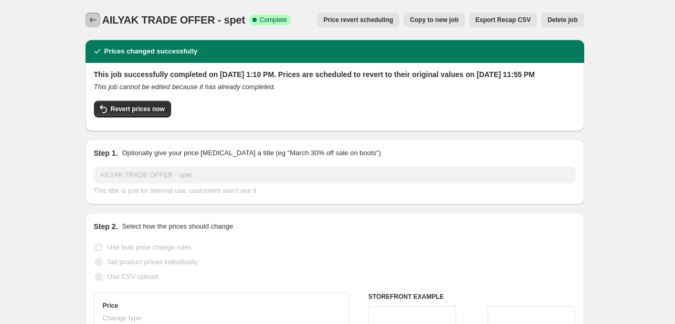
click at [91, 25] on icon "Price change jobs" at bounding box center [93, 20] width 10 height 10
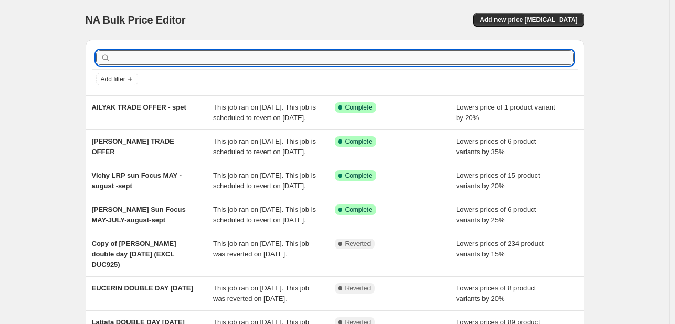
click at [151, 59] on input "text" at bounding box center [343, 57] width 461 height 15
paste input "Vaseline"
type input "Vaseline"
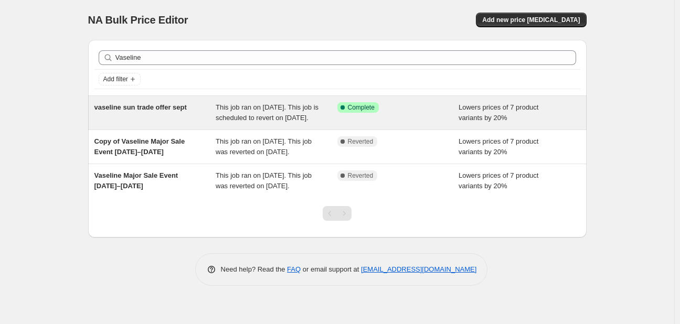
click at [284, 108] on span "This job ran on September 8, 2025. This job is scheduled to revert on September…" at bounding box center [267, 112] width 103 height 18
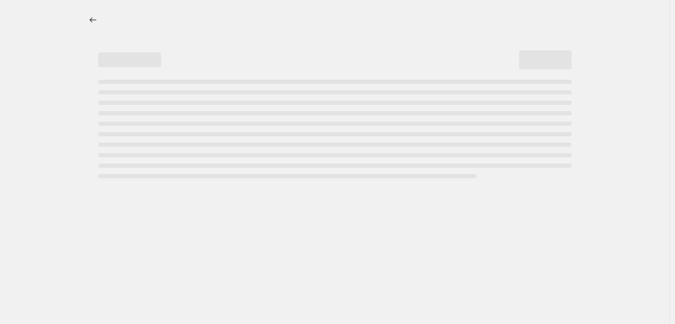
select select "percentage"
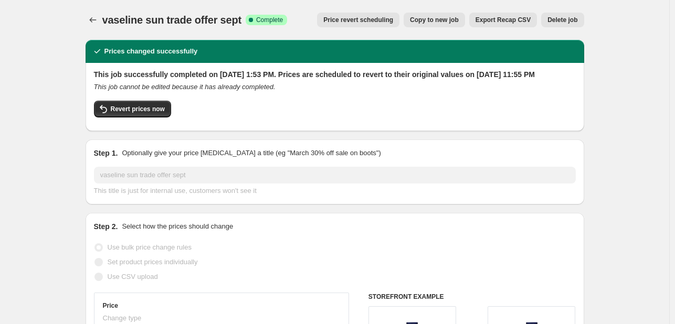
click at [368, 16] on span "Price revert scheduling" at bounding box center [358, 20] width 70 height 8
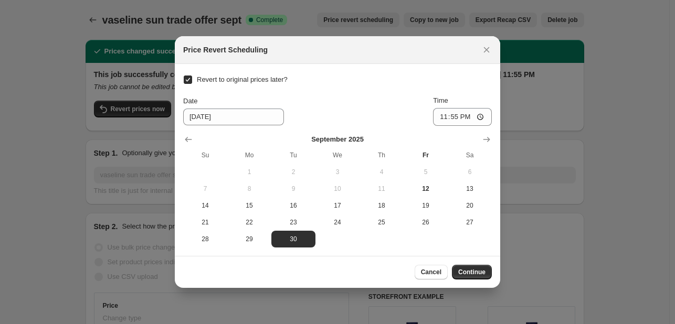
click at [479, 135] on button "Show next month, October 2025" at bounding box center [486, 139] width 15 height 15
click at [484, 137] on icon "Show next month, November 2025" at bounding box center [486, 139] width 10 height 10
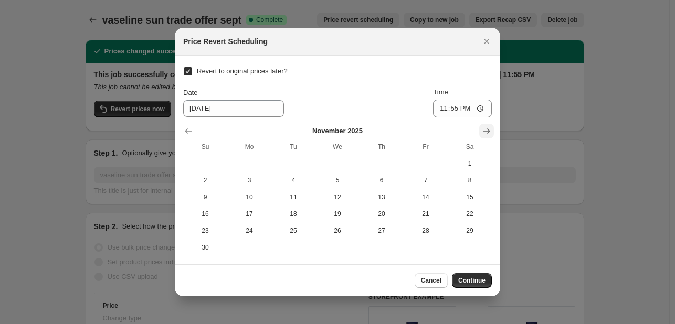
click at [484, 137] on button "Show next month, December 2025" at bounding box center [486, 131] width 15 height 15
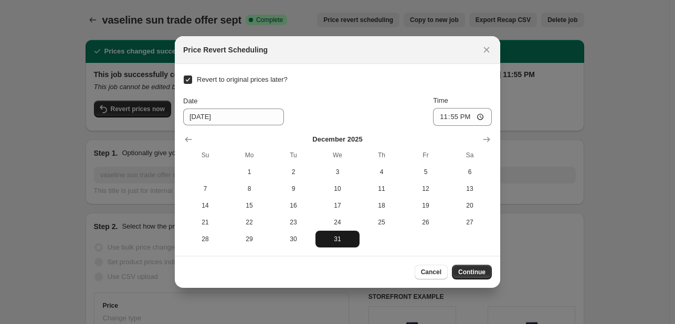
click at [346, 242] on span "31" at bounding box center [338, 239] width 36 height 8
type input "12/31/2025"
click at [481, 275] on span "Continue" at bounding box center [471, 272] width 27 height 8
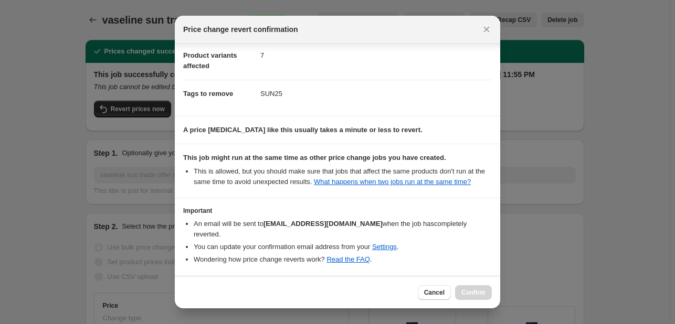
scroll to position [78, 0]
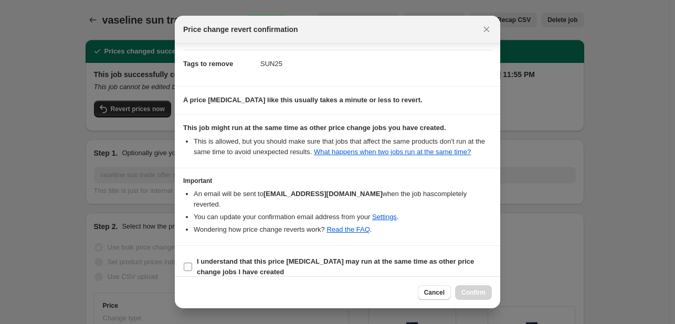
drag, startPoint x: 418, startPoint y: 263, endPoint x: 437, endPoint y: 265, distance: 18.5
click at [418, 263] on span "I understand that this price change job may run at the same time as other price…" at bounding box center [344, 267] width 295 height 21
click at [192, 263] on input "I understand that this price change job may run at the same time as other price…" at bounding box center [188, 267] width 8 height 8
checkbox input "true"
click at [475, 297] on button "Confirm" at bounding box center [473, 293] width 37 height 15
